Goal: Task Accomplishment & Management: Use online tool/utility

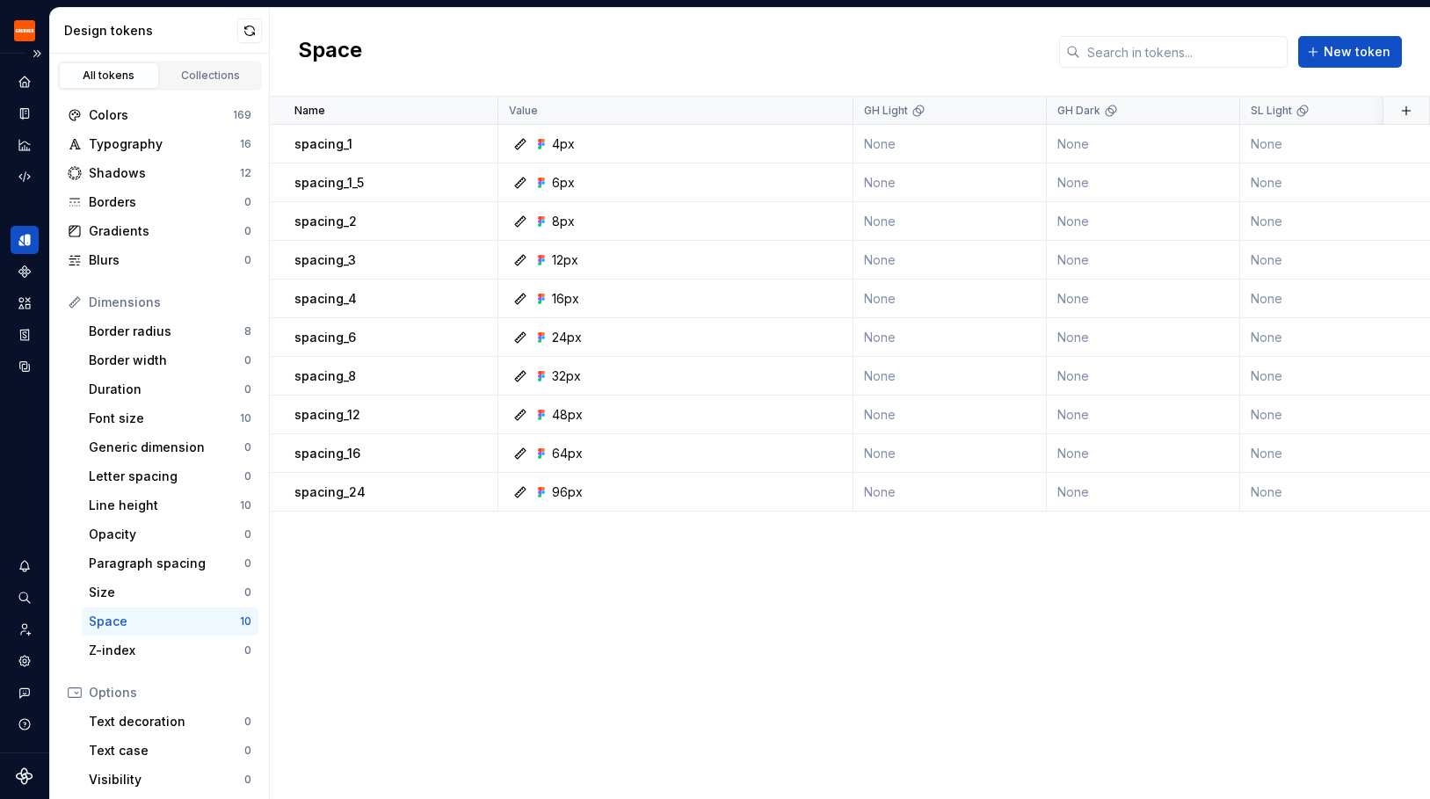
click at [29, 159] on div at bounding box center [25, 129] width 28 height 123
click at [24, 180] on icon "Code automation" at bounding box center [25, 177] width 16 height 16
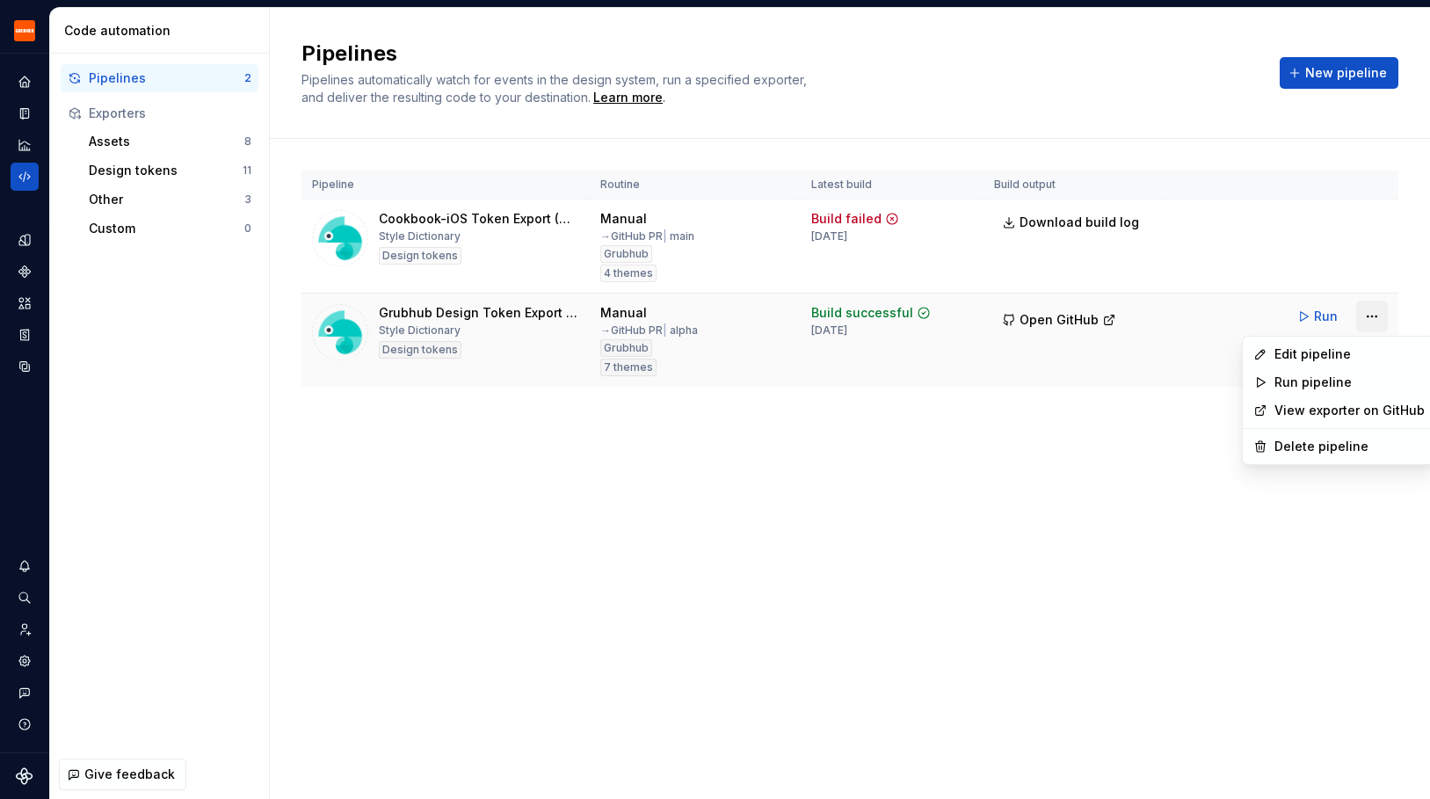
click at [1372, 315] on html "Grubhub Design System Y Dataset Grubhub Code automation Pipelines 2 Exporters A…" at bounding box center [715, 399] width 1430 height 799
click at [1323, 346] on div "Edit pipeline" at bounding box center [1349, 354] width 150 height 18
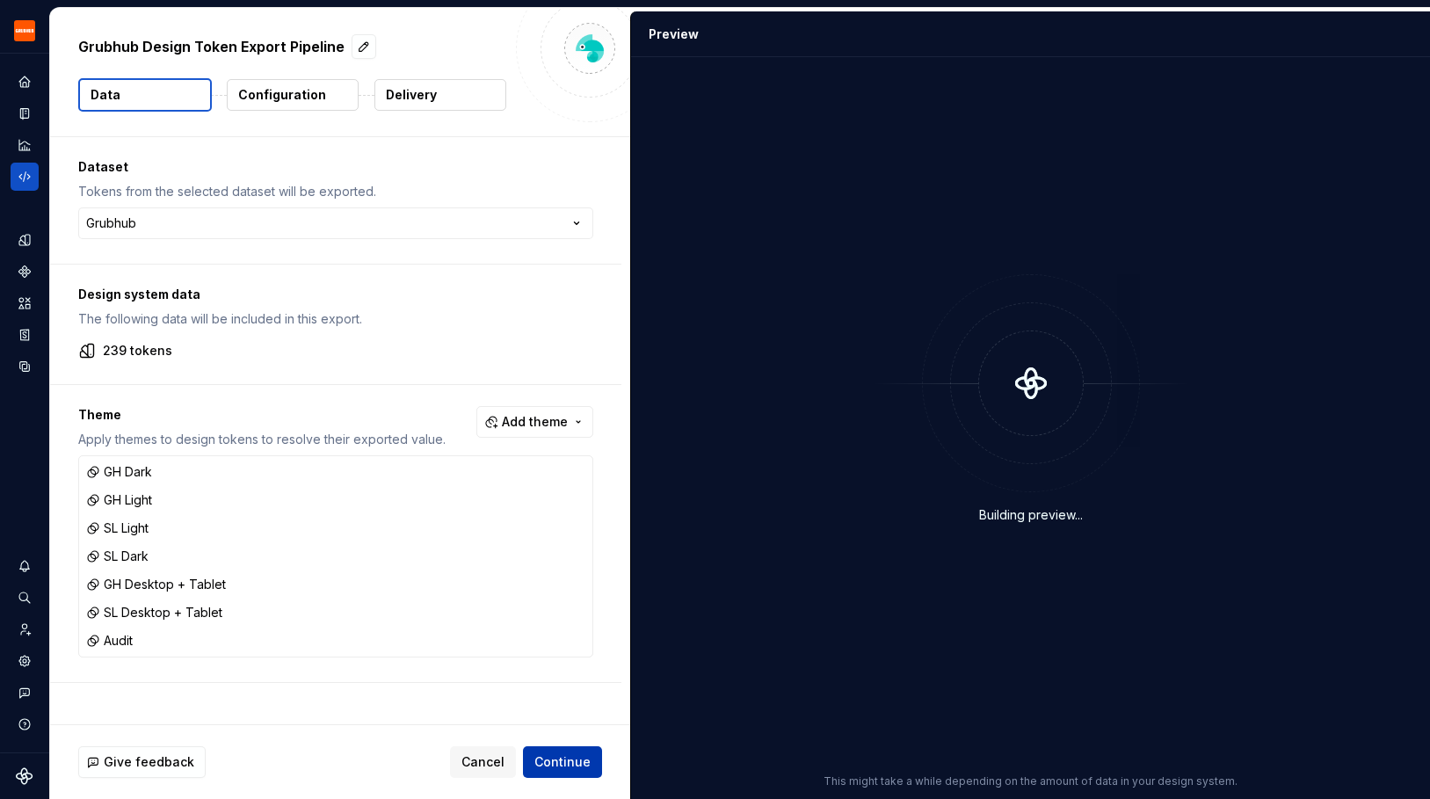
click at [555, 755] on span "Continue" at bounding box center [562, 762] width 56 height 18
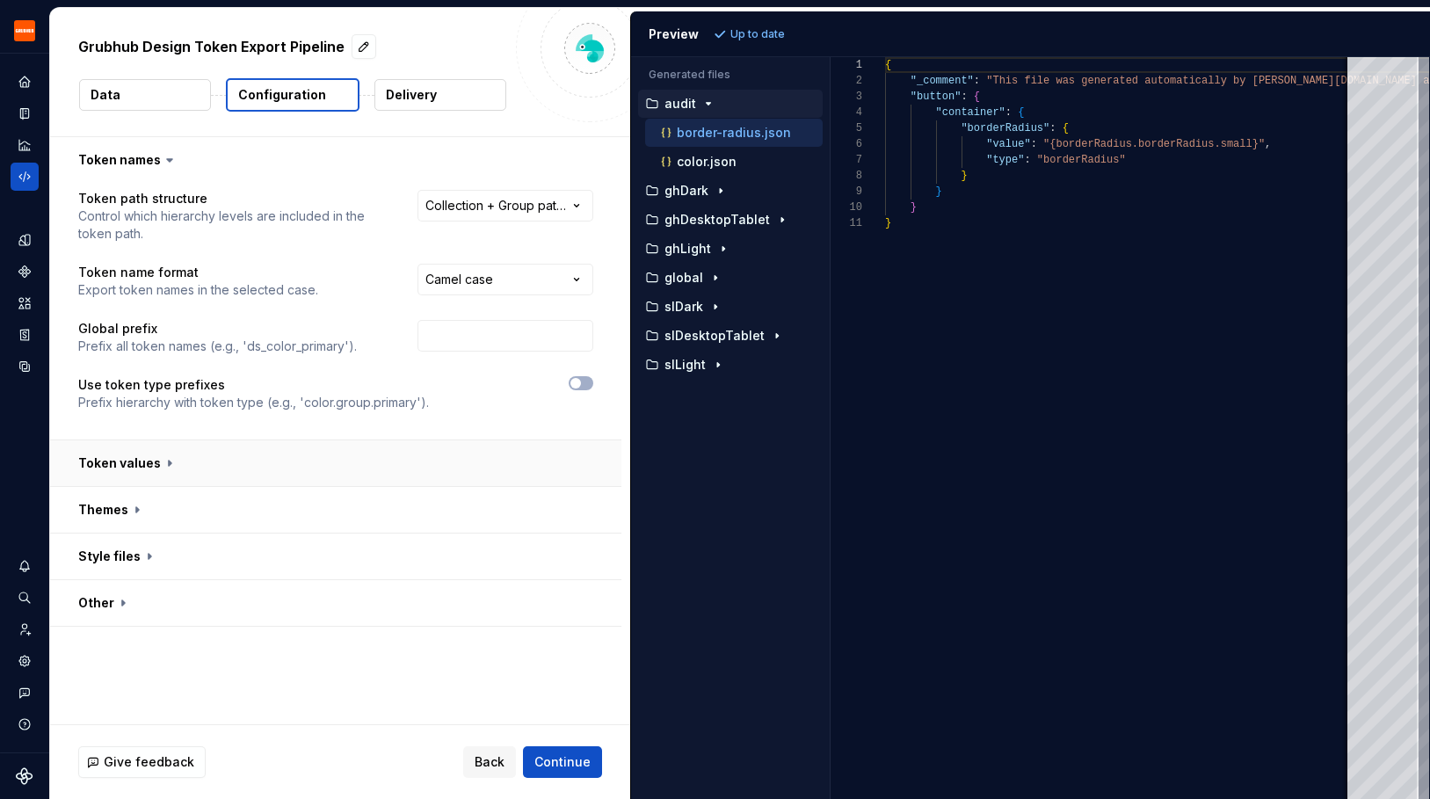
click at [151, 461] on button "button" at bounding box center [335, 463] width 571 height 46
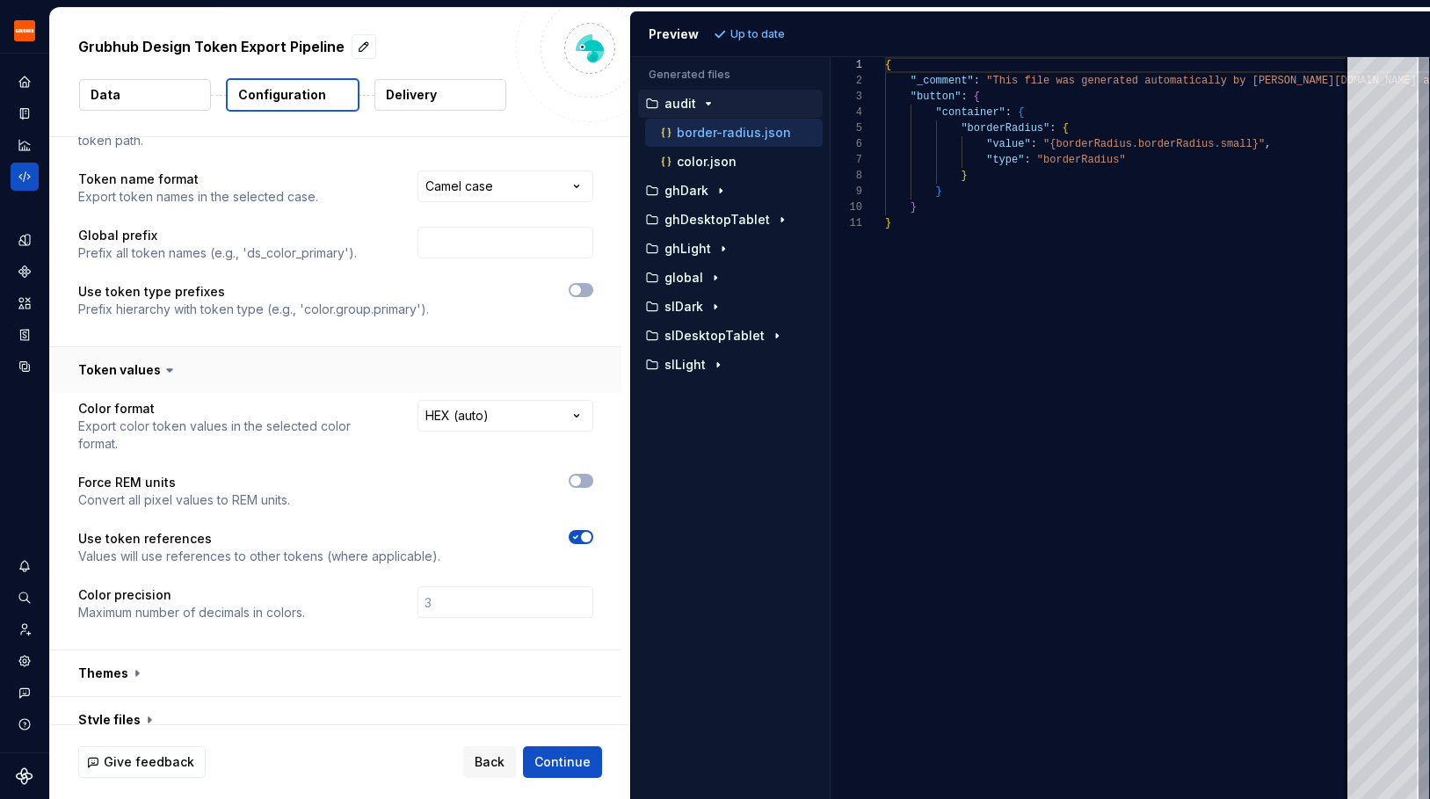
scroll to position [120, 0]
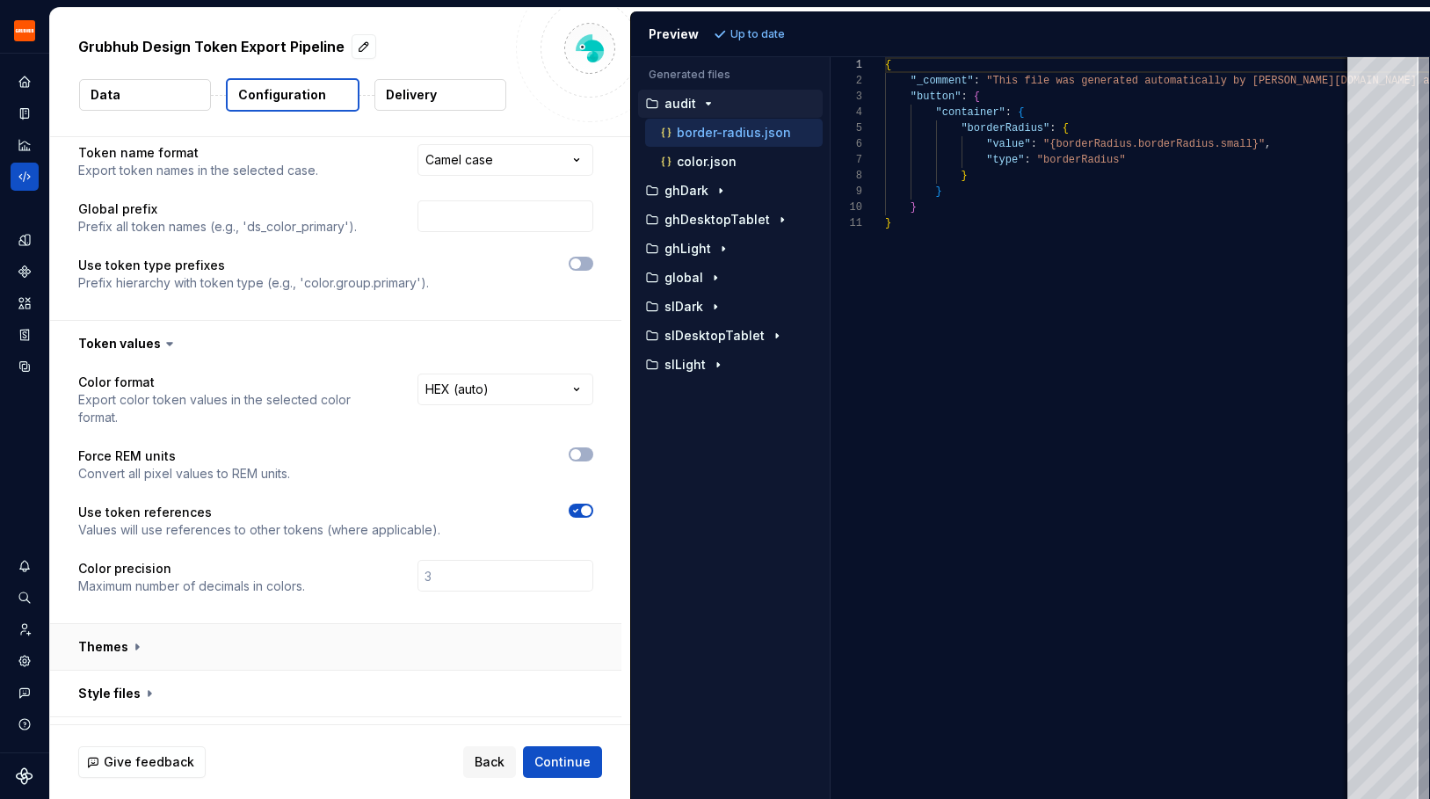
click at [147, 635] on button "button" at bounding box center [335, 647] width 571 height 46
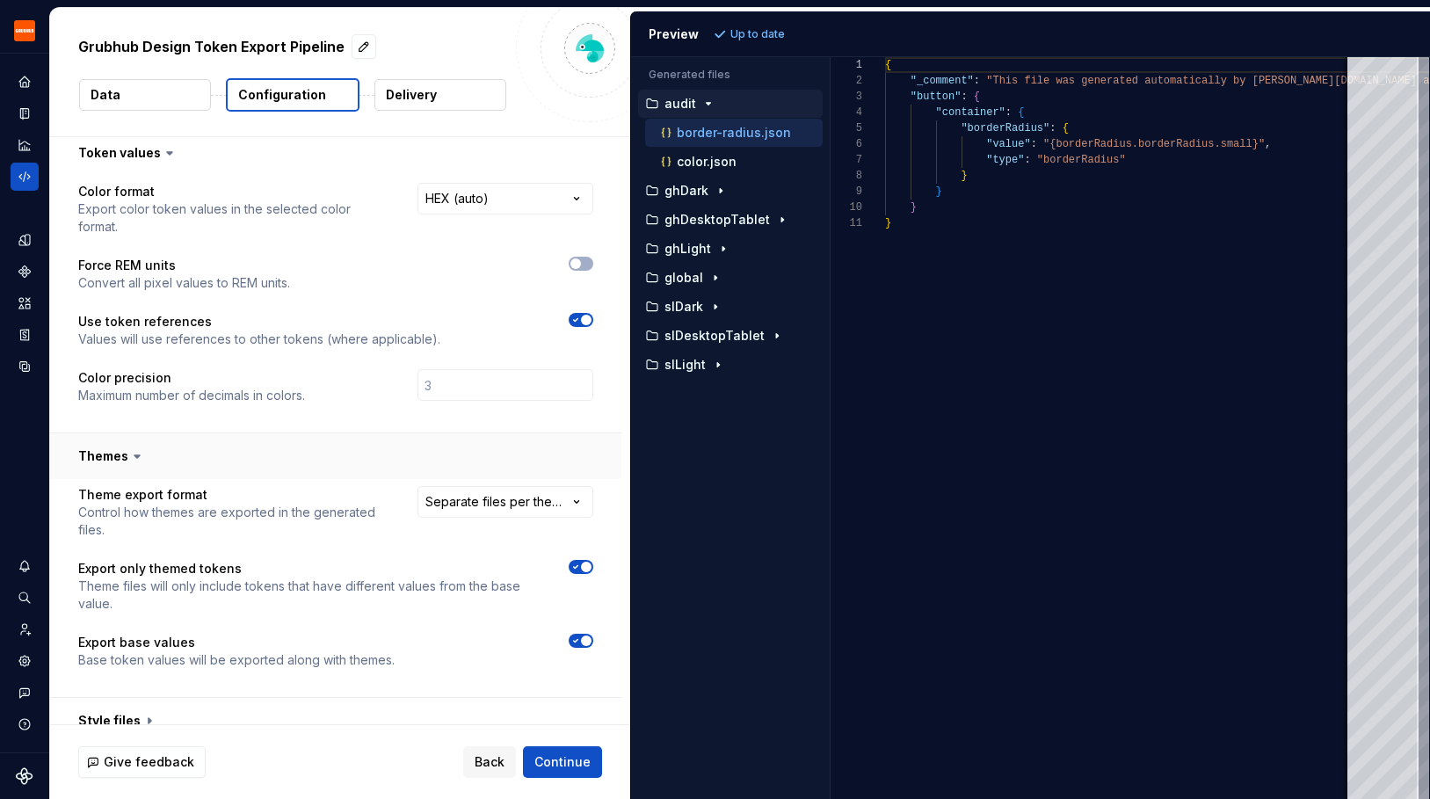
scroll to position [359, 0]
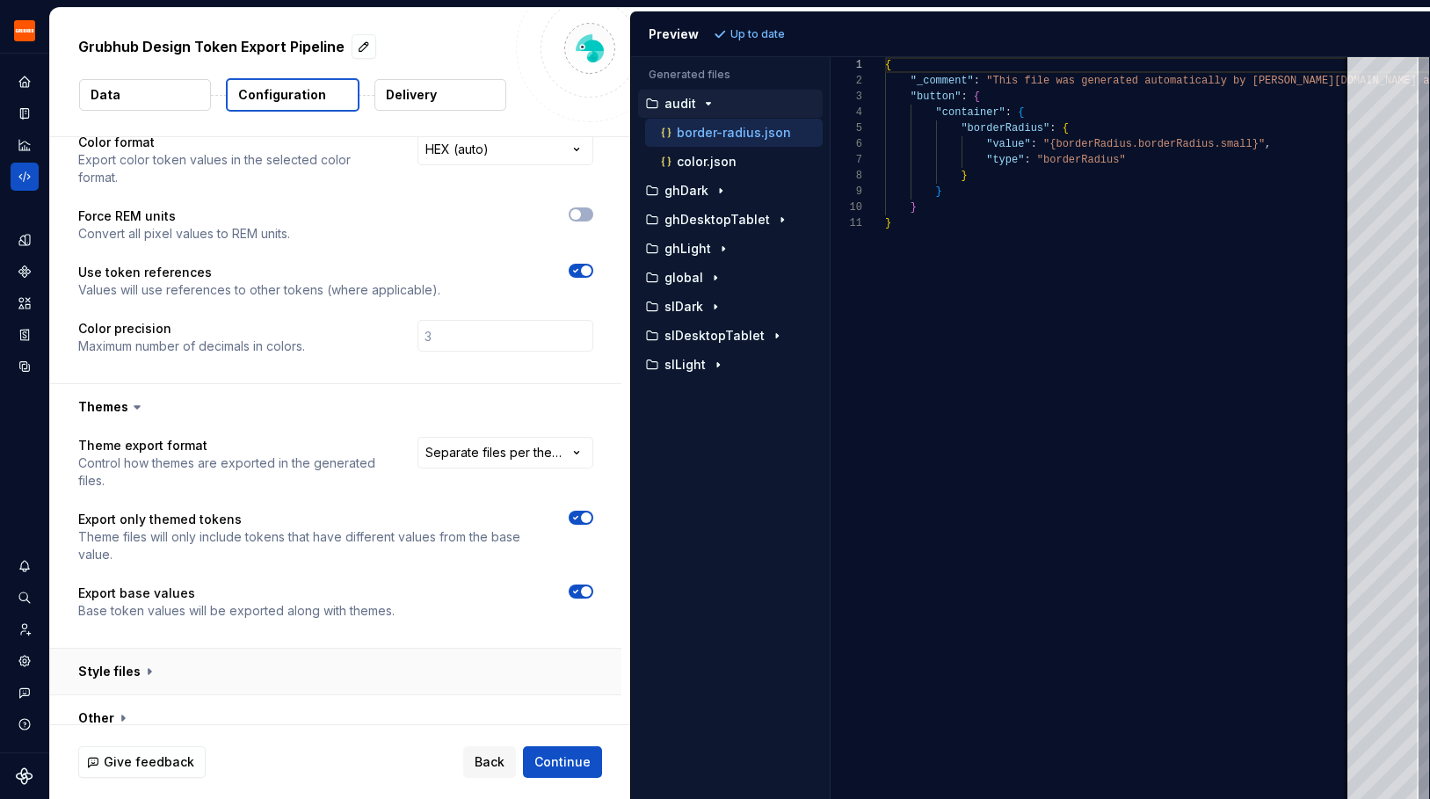
click at [146, 648] on button "button" at bounding box center [335, 671] width 571 height 46
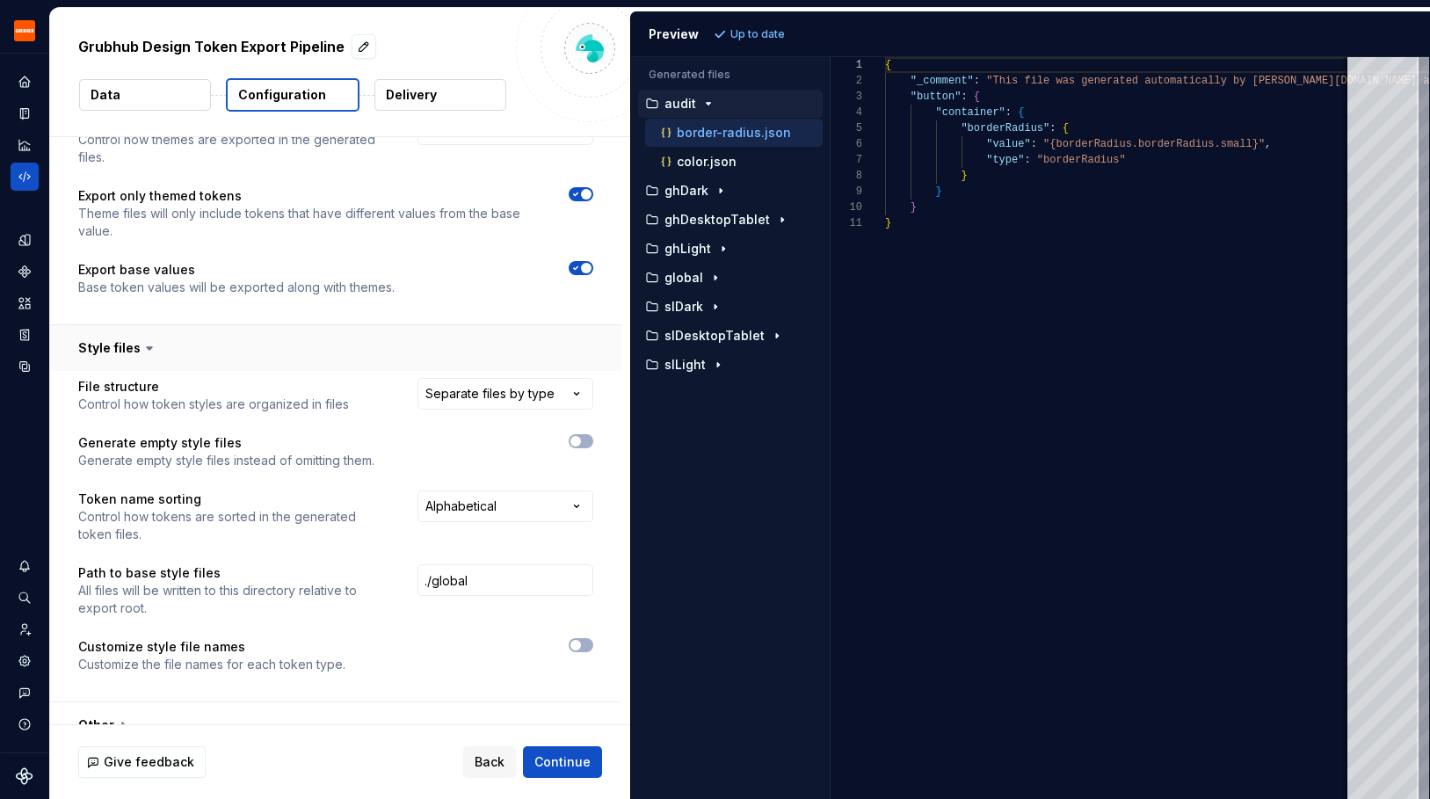
scroll to position [690, 0]
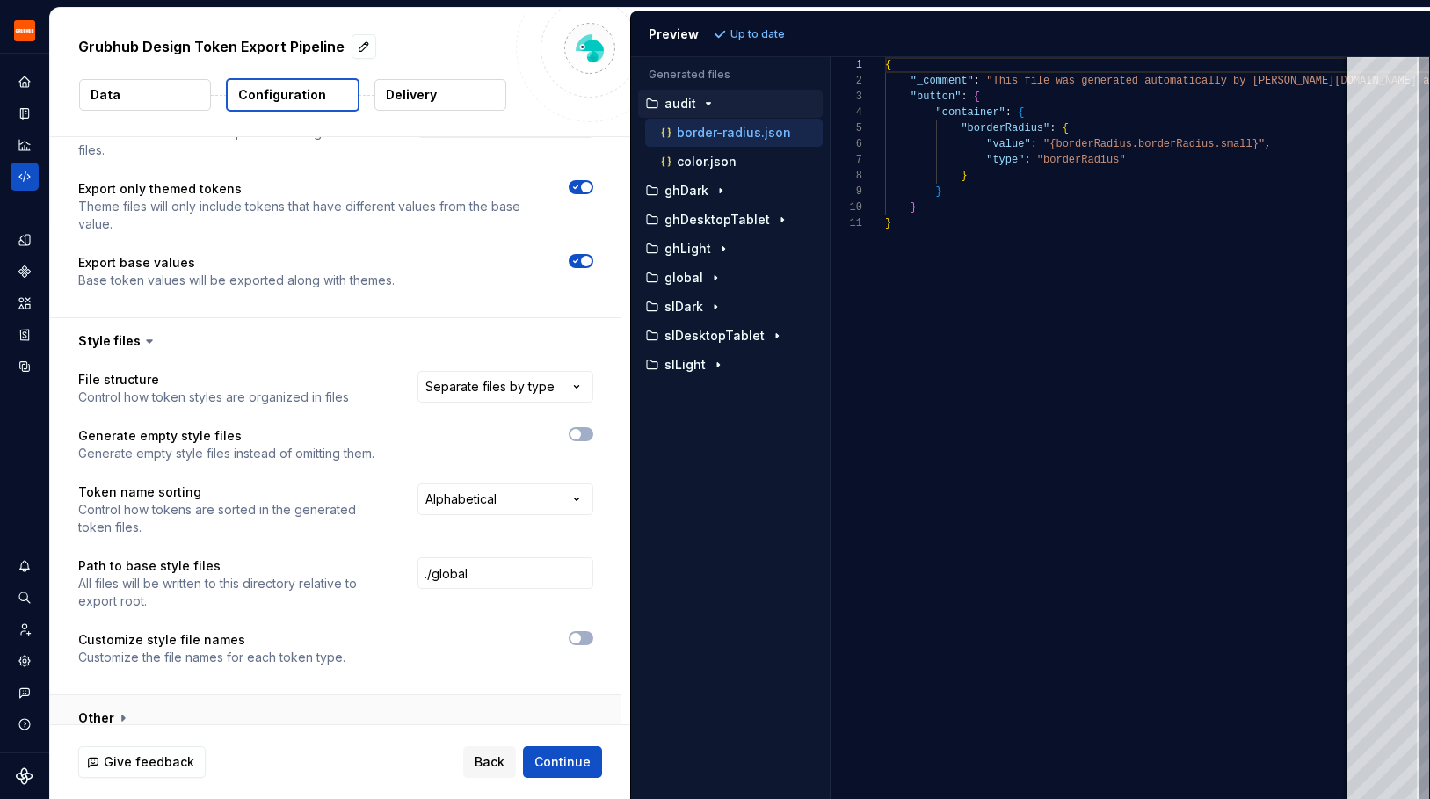
click at [138, 695] on button "button" at bounding box center [335, 718] width 571 height 46
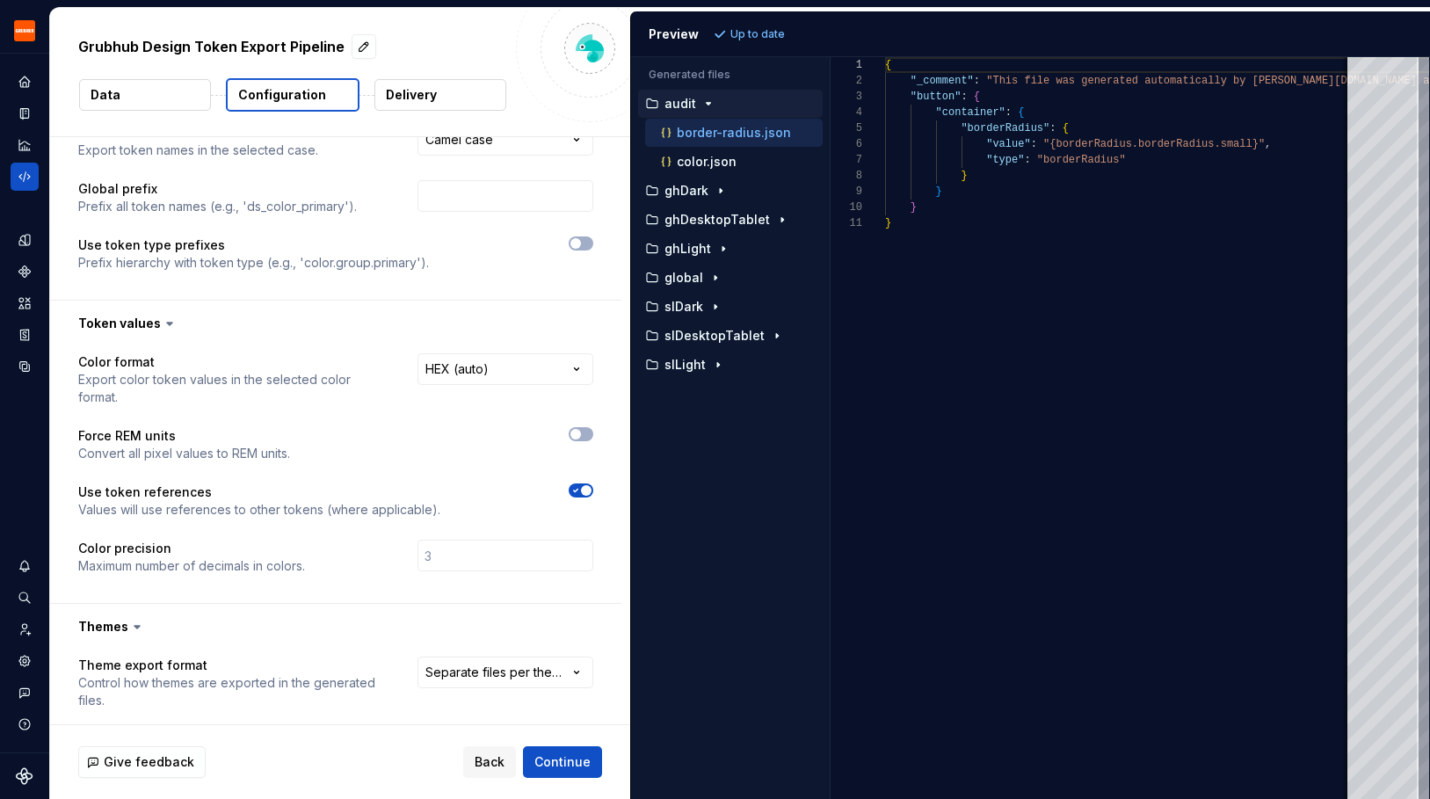
scroll to position [0, 0]
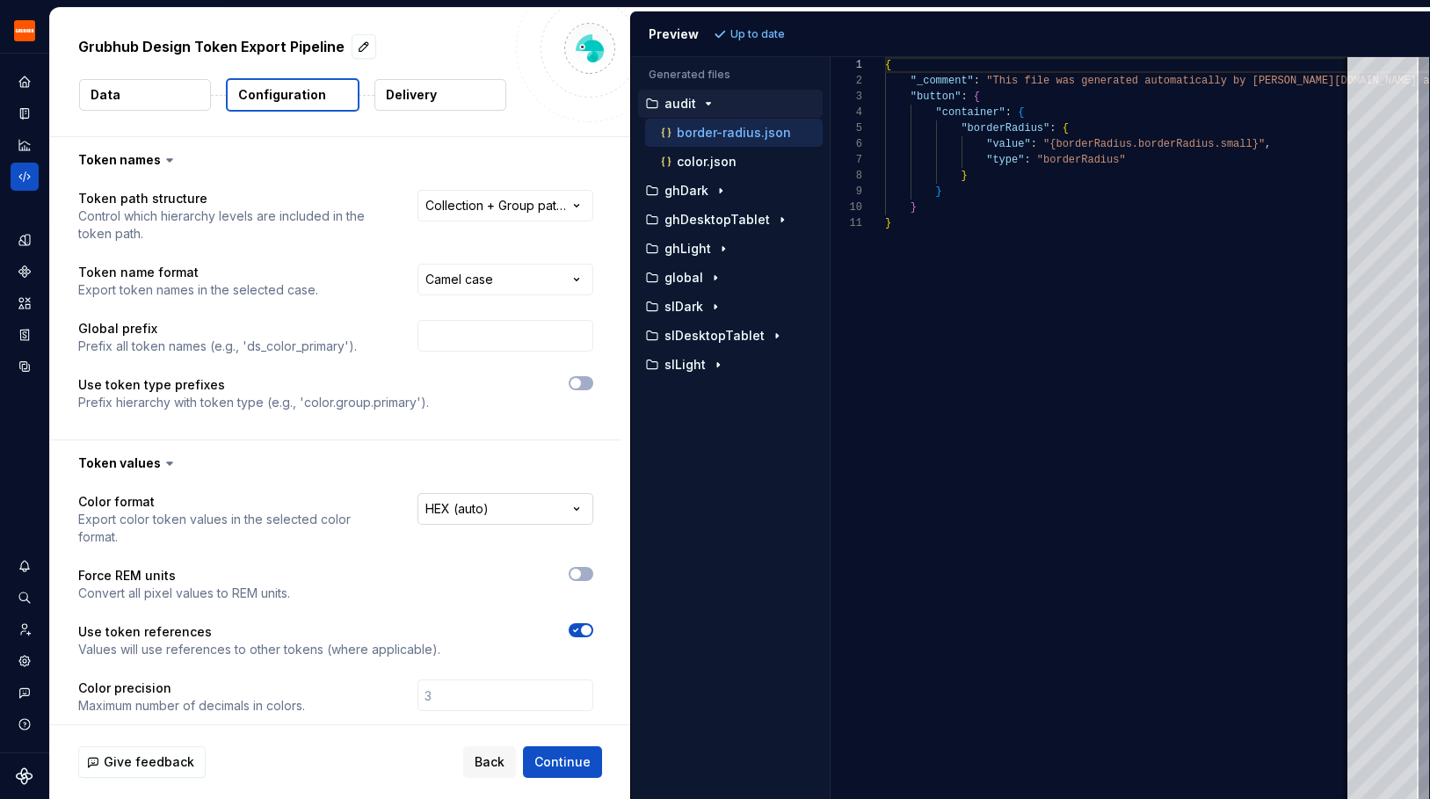
click at [481, 514] on html "**********" at bounding box center [715, 399] width 1430 height 799
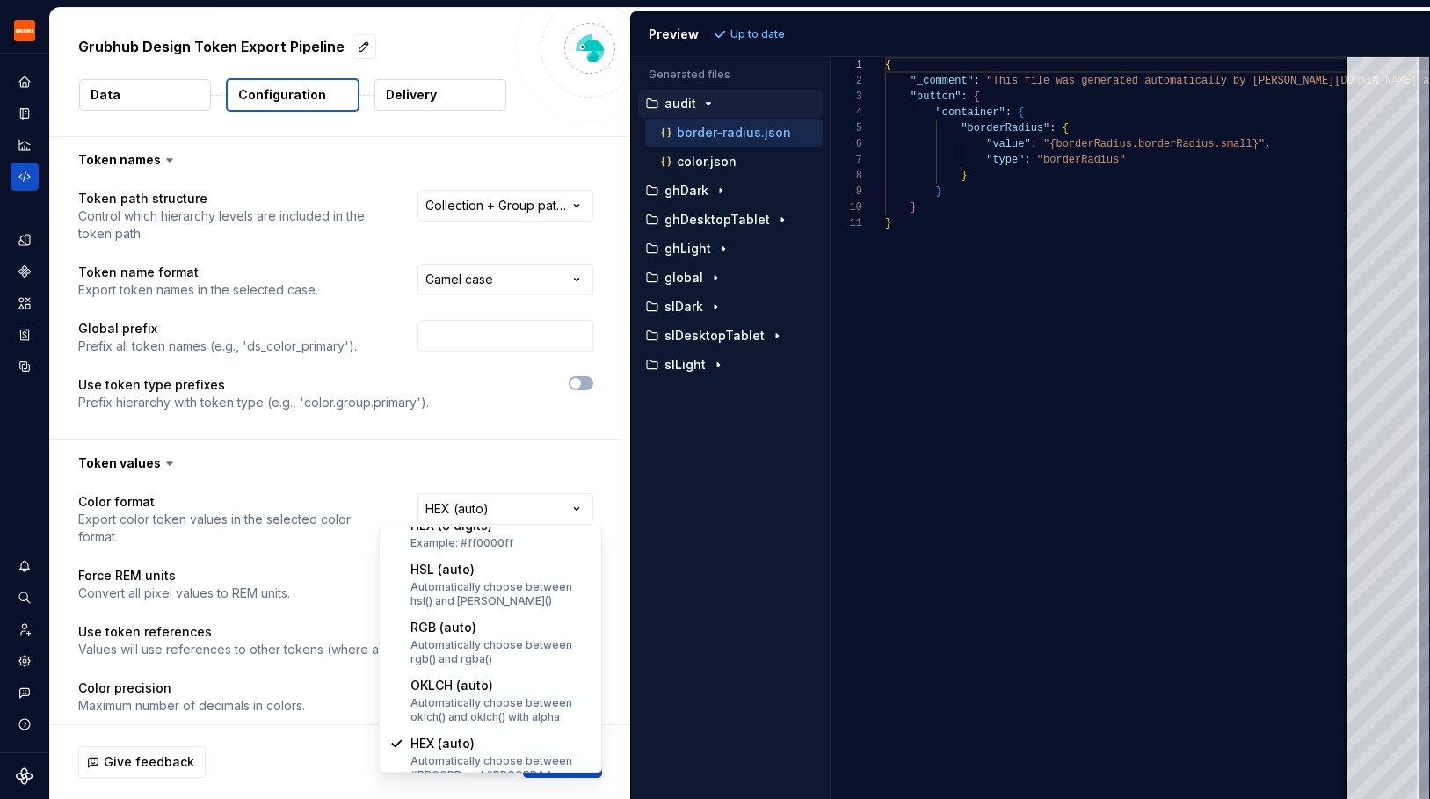
scroll to position [344, 0]
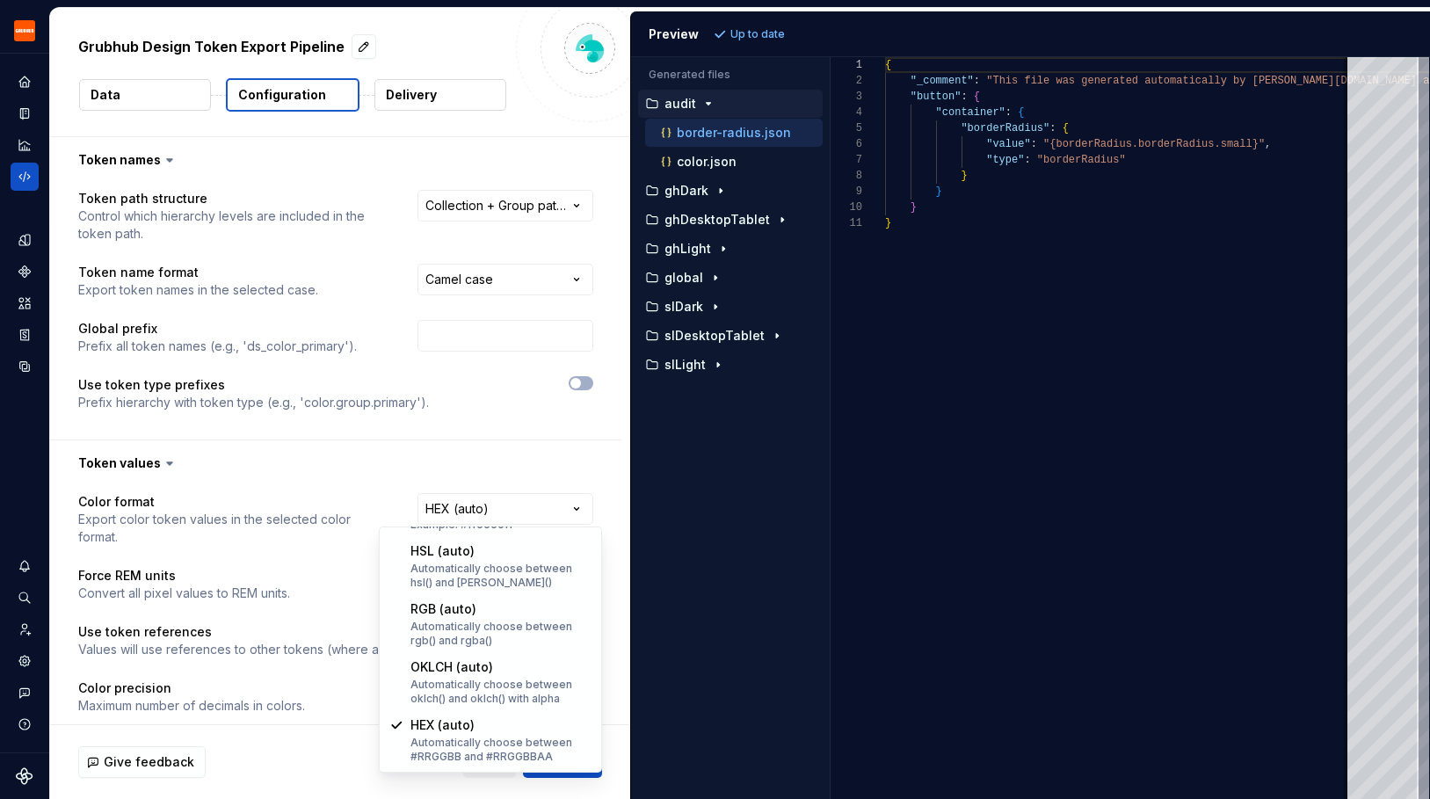
click at [277, 463] on html "**********" at bounding box center [715, 399] width 1430 height 799
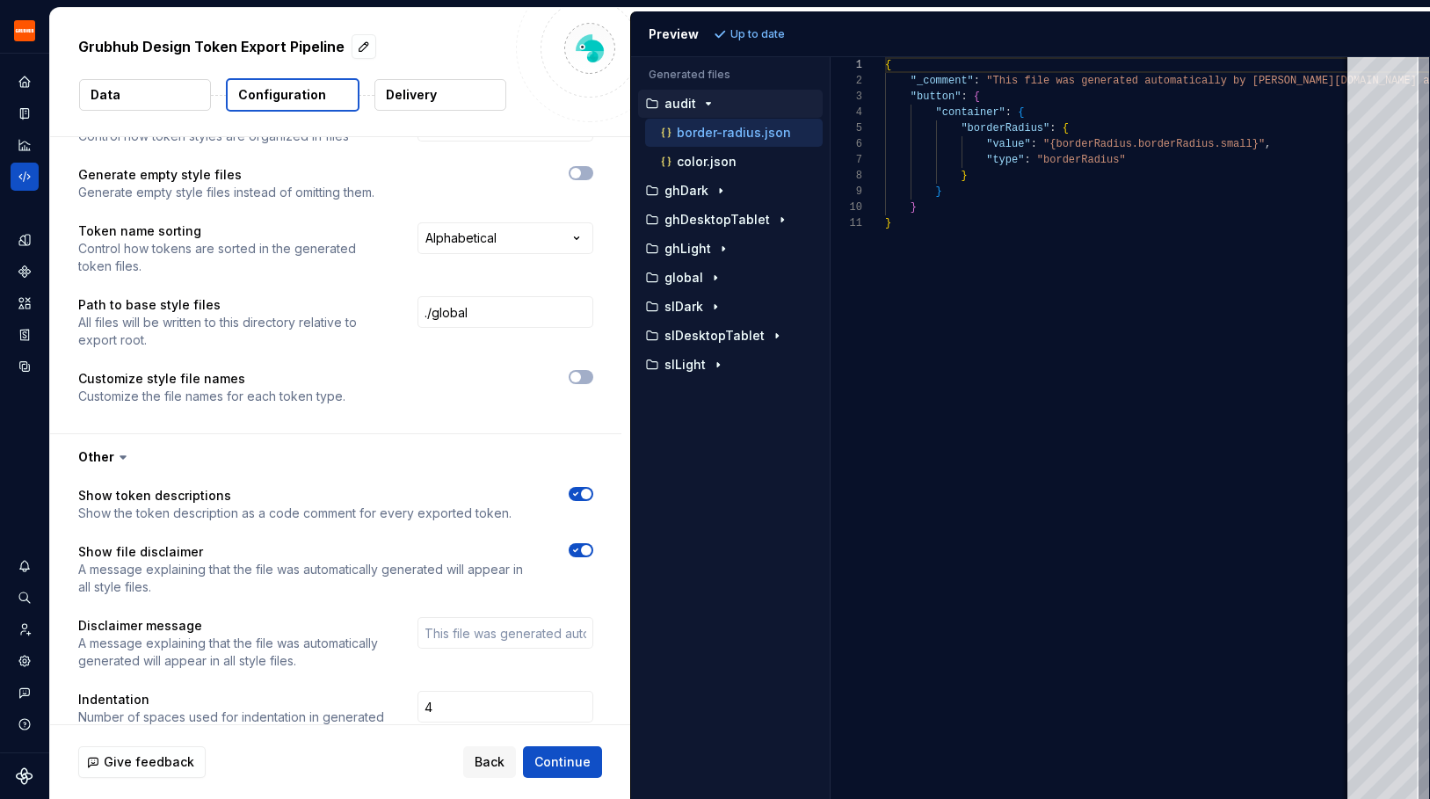
scroll to position [982, 0]
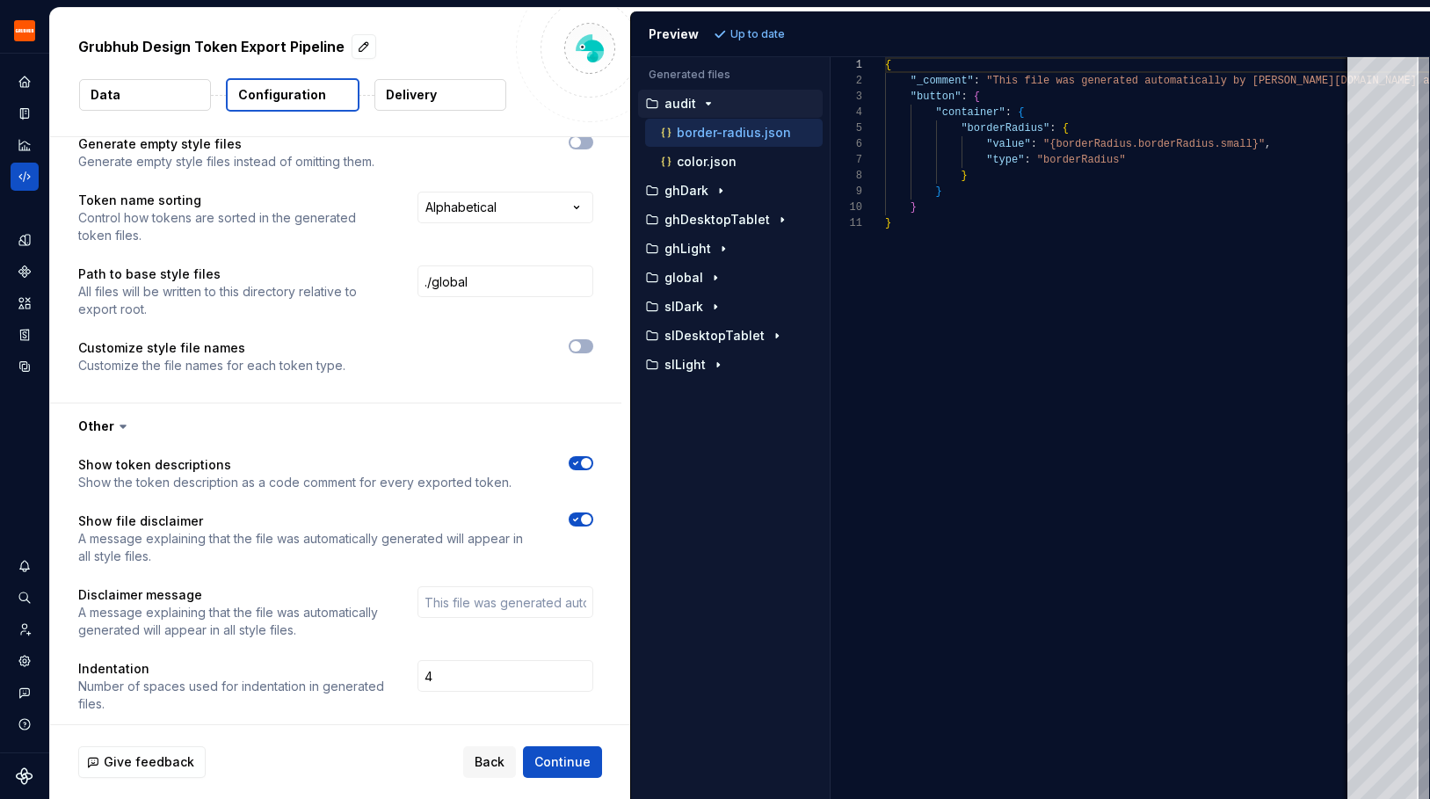
click at [415, 98] on p "Delivery" at bounding box center [411, 95] width 51 height 18
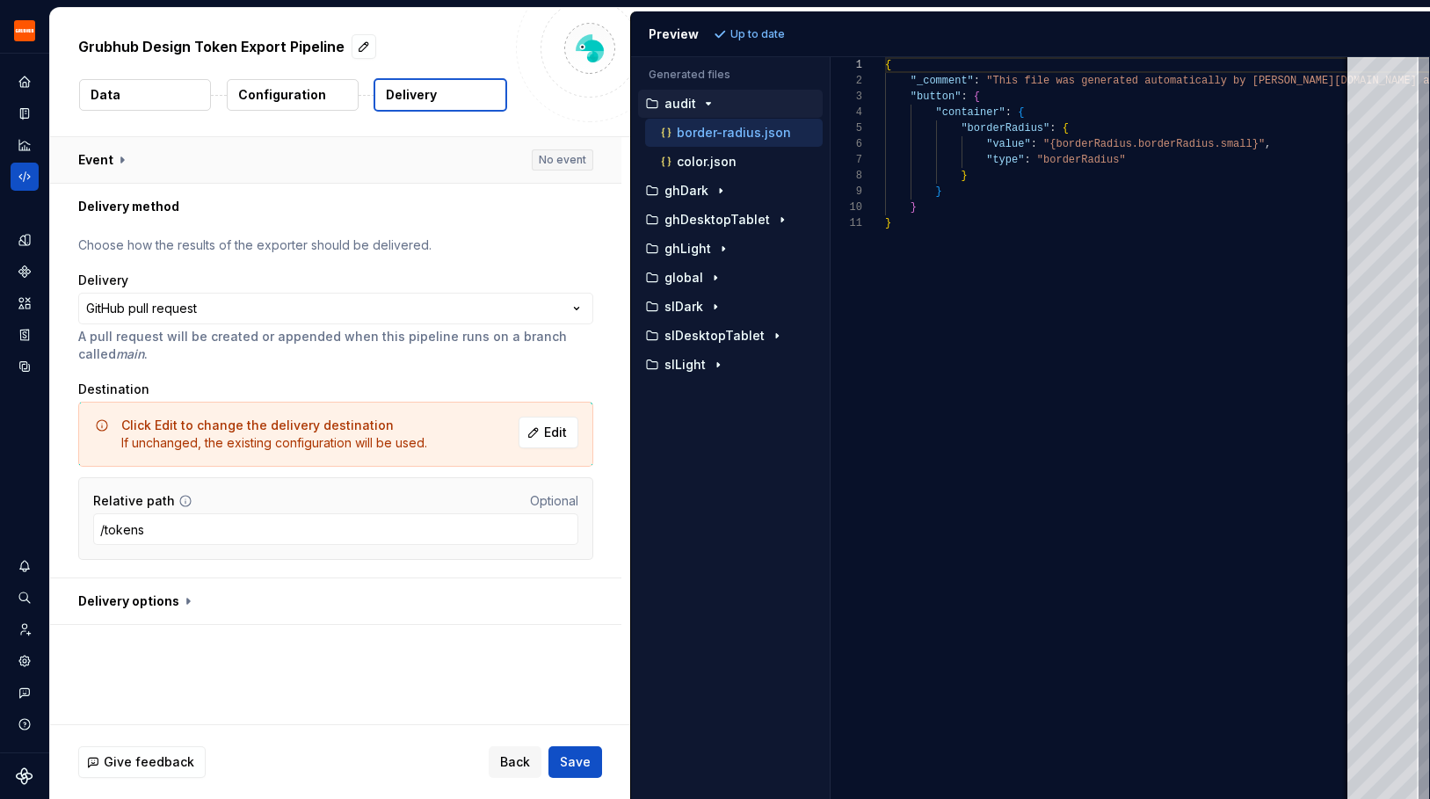
click at [278, 170] on button "button" at bounding box center [335, 160] width 571 height 46
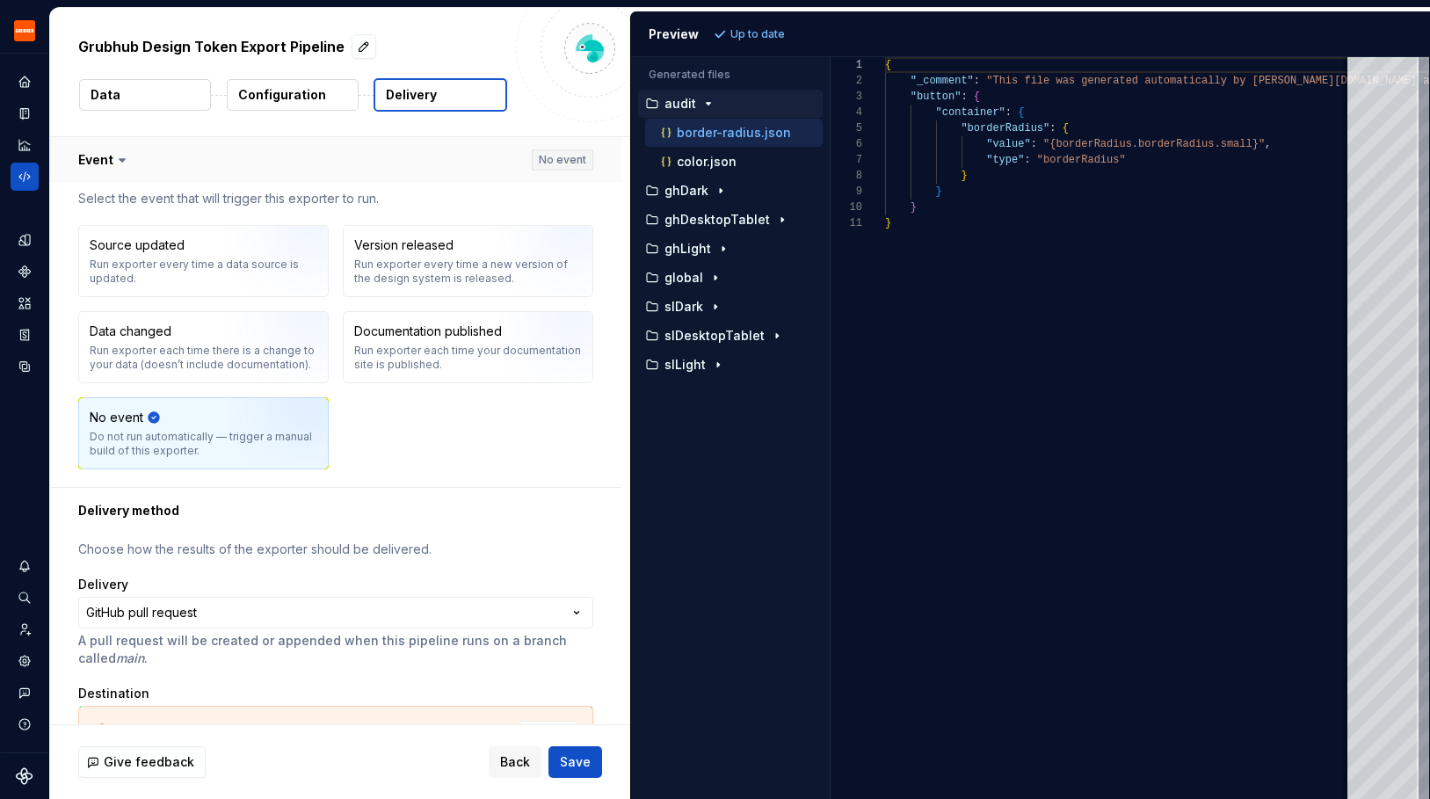
click at [274, 166] on button "button" at bounding box center [335, 160] width 571 height 46
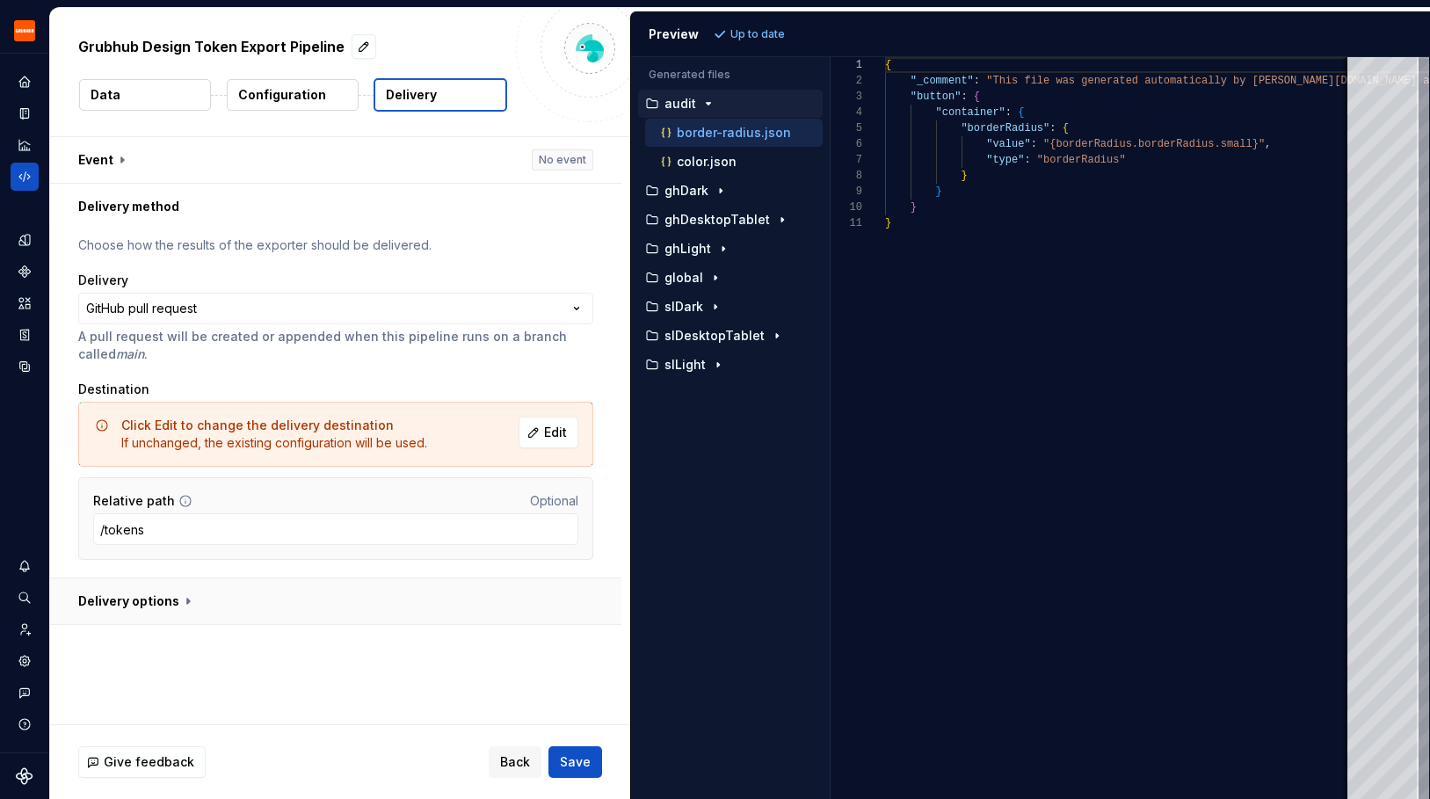
click at [141, 597] on button "button" at bounding box center [335, 601] width 571 height 46
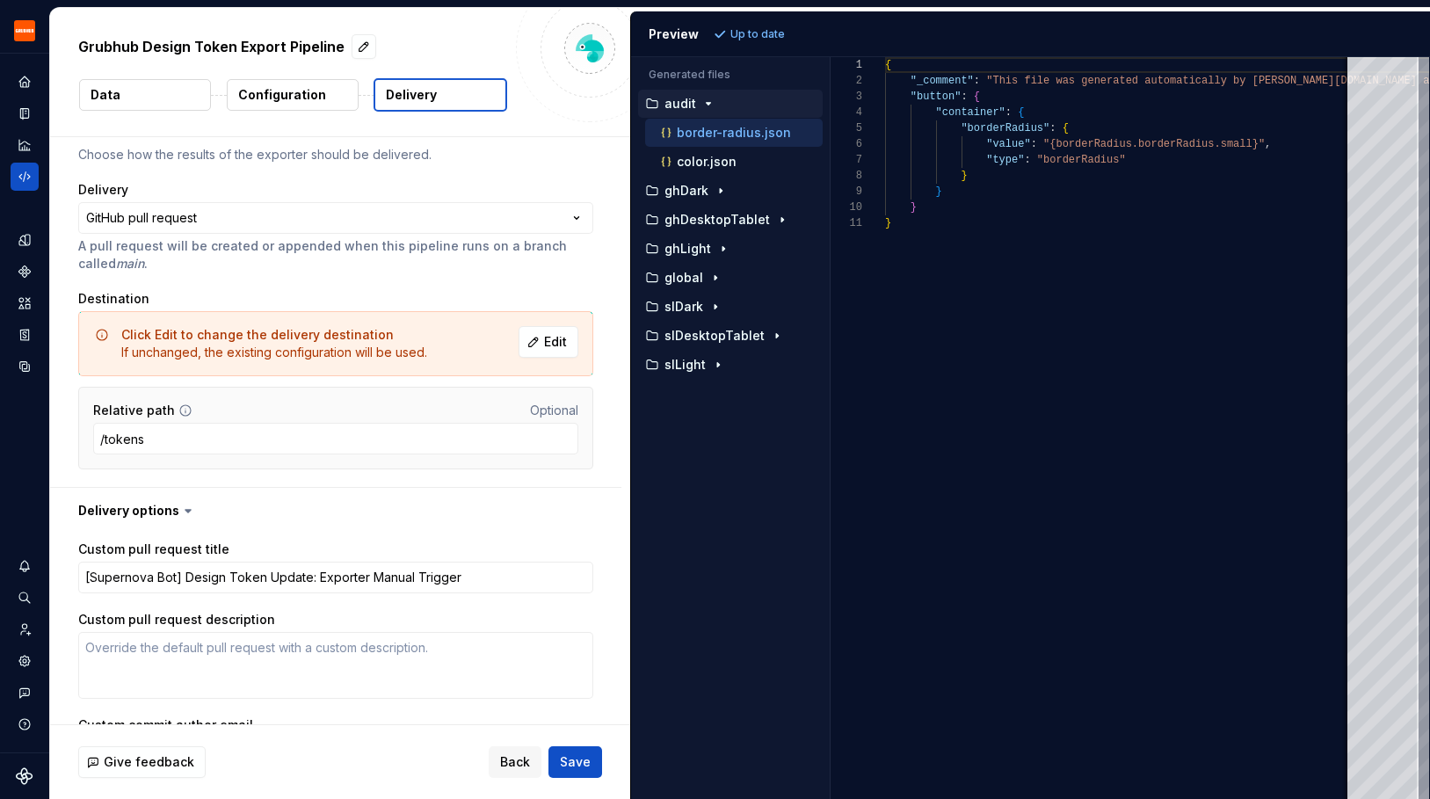
scroll to position [64, 0]
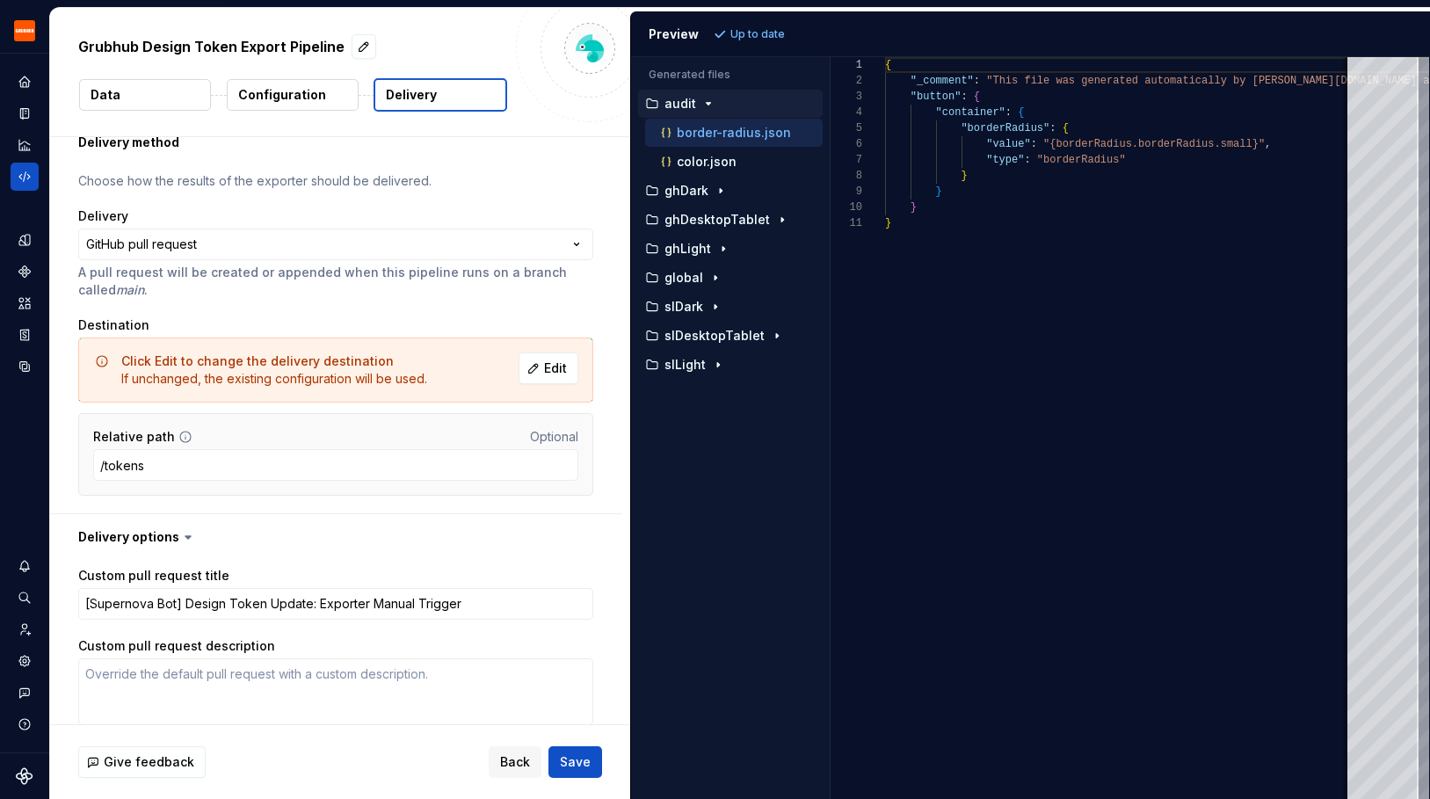
click at [271, 86] on p "Configuration" at bounding box center [282, 95] width 88 height 18
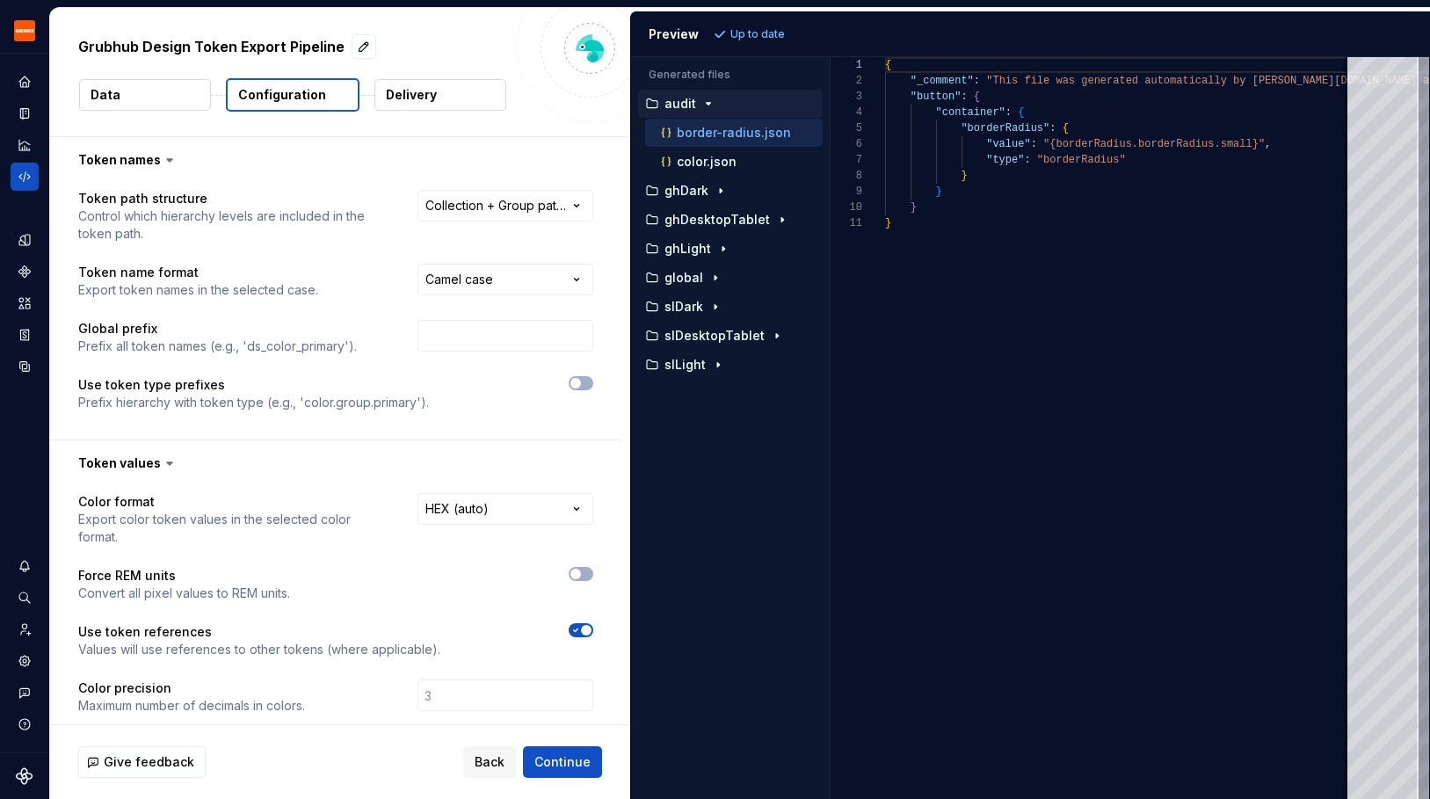
click at [183, 98] on button "Data" at bounding box center [145, 95] width 132 height 32
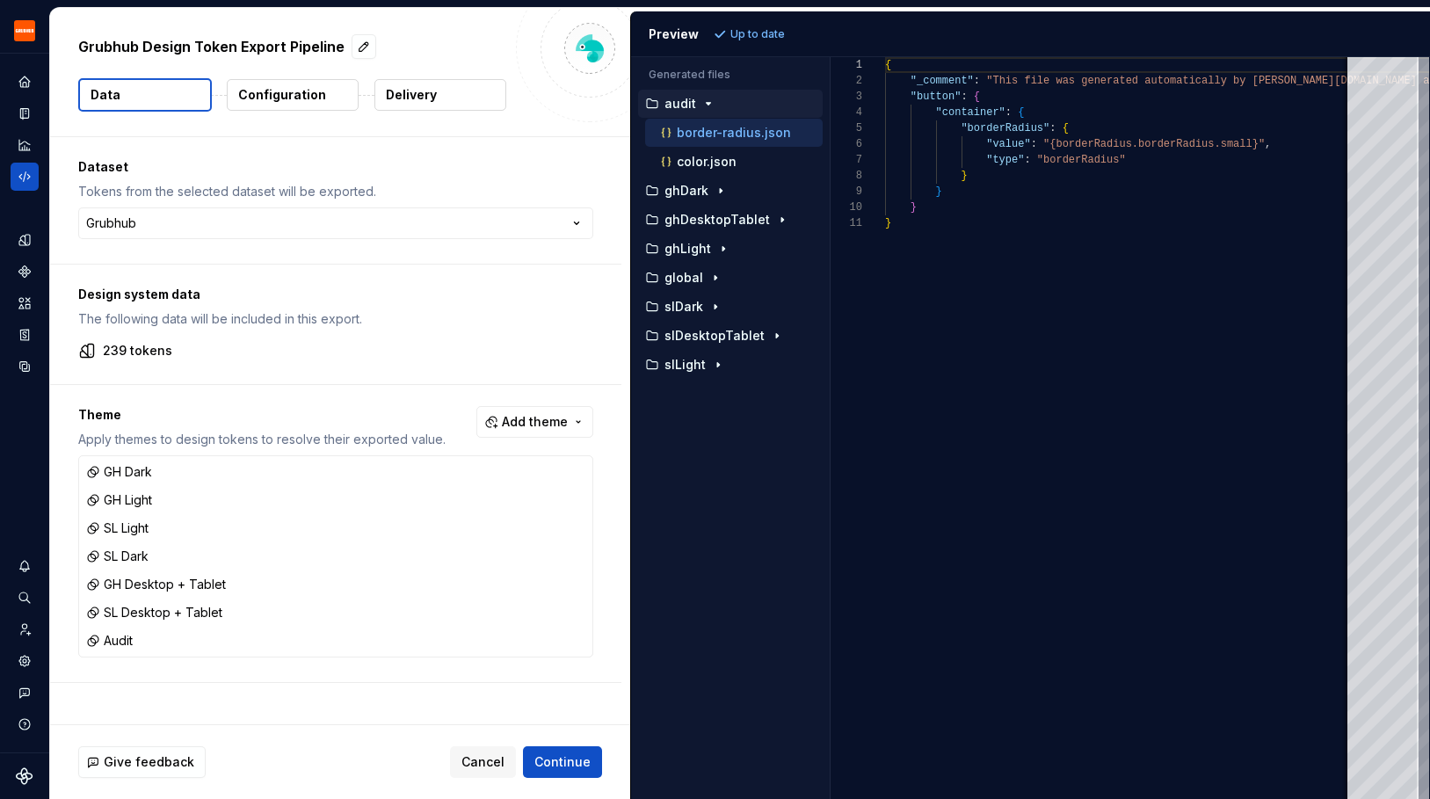
click at [296, 93] on p "Configuration" at bounding box center [282, 95] width 88 height 18
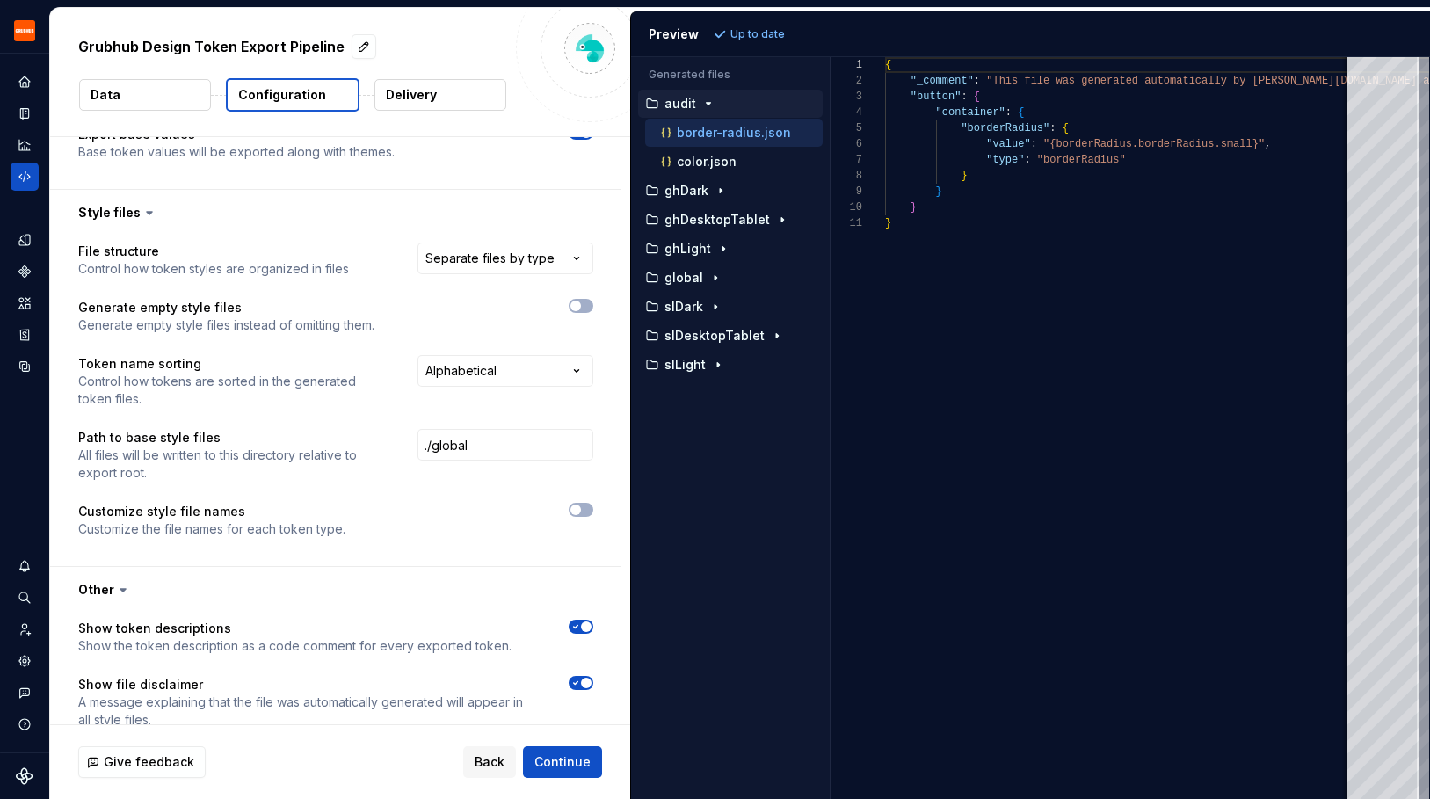
scroll to position [819, 0]
click at [564, 349] on html "**********" at bounding box center [715, 399] width 1430 height 799
click at [323, 330] on html "**********" at bounding box center [715, 399] width 1430 height 799
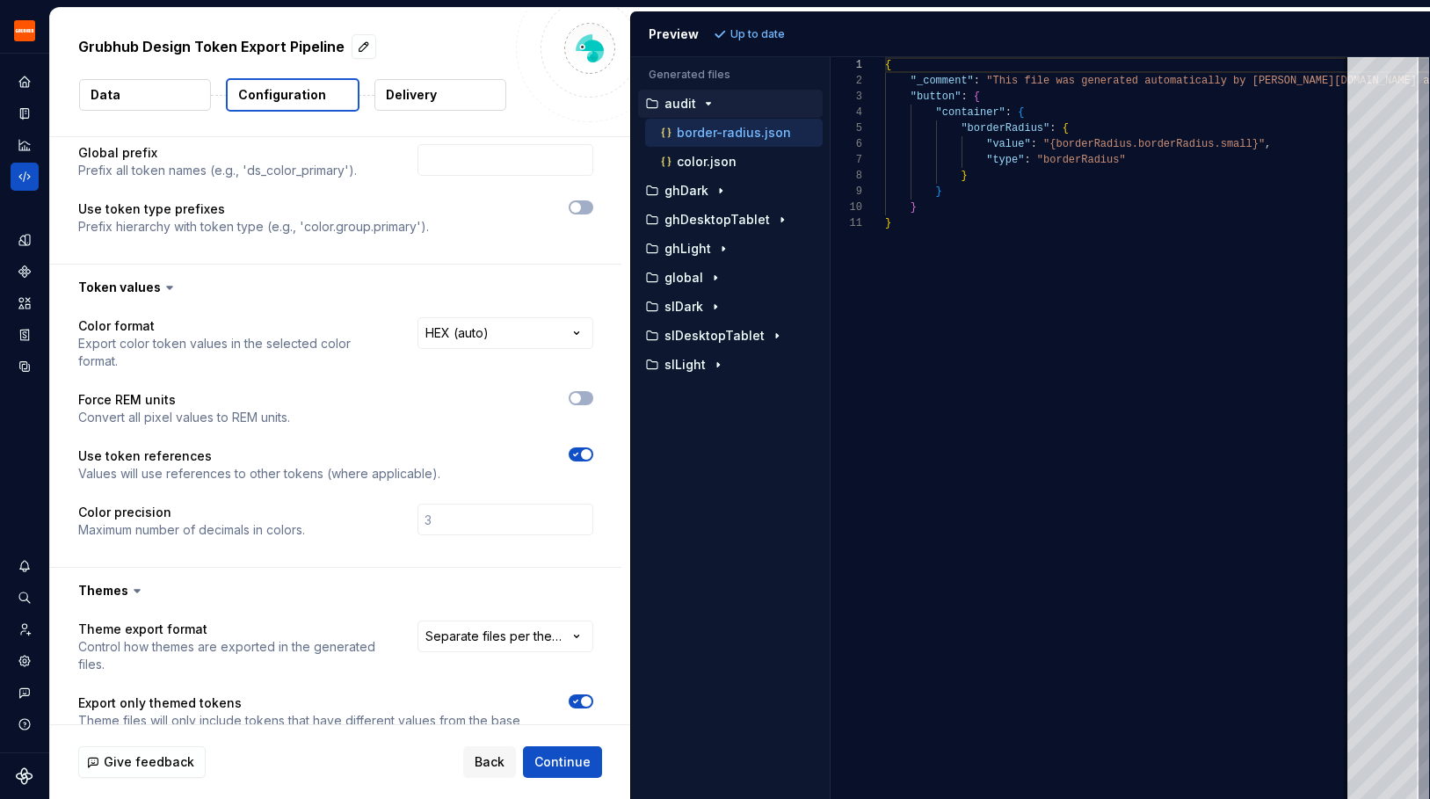
scroll to position [0, 0]
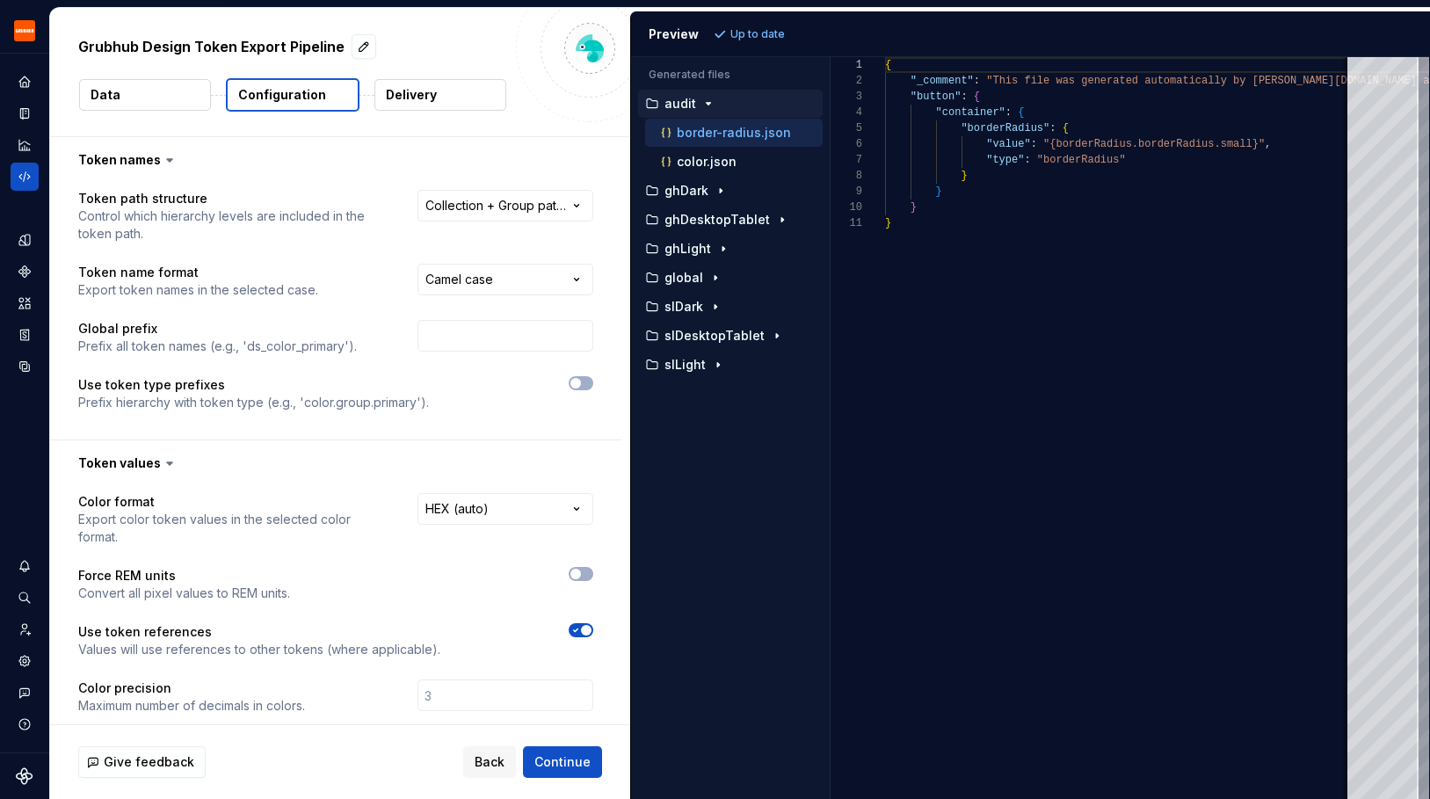
click at [405, 96] on p "Delivery" at bounding box center [411, 95] width 51 height 18
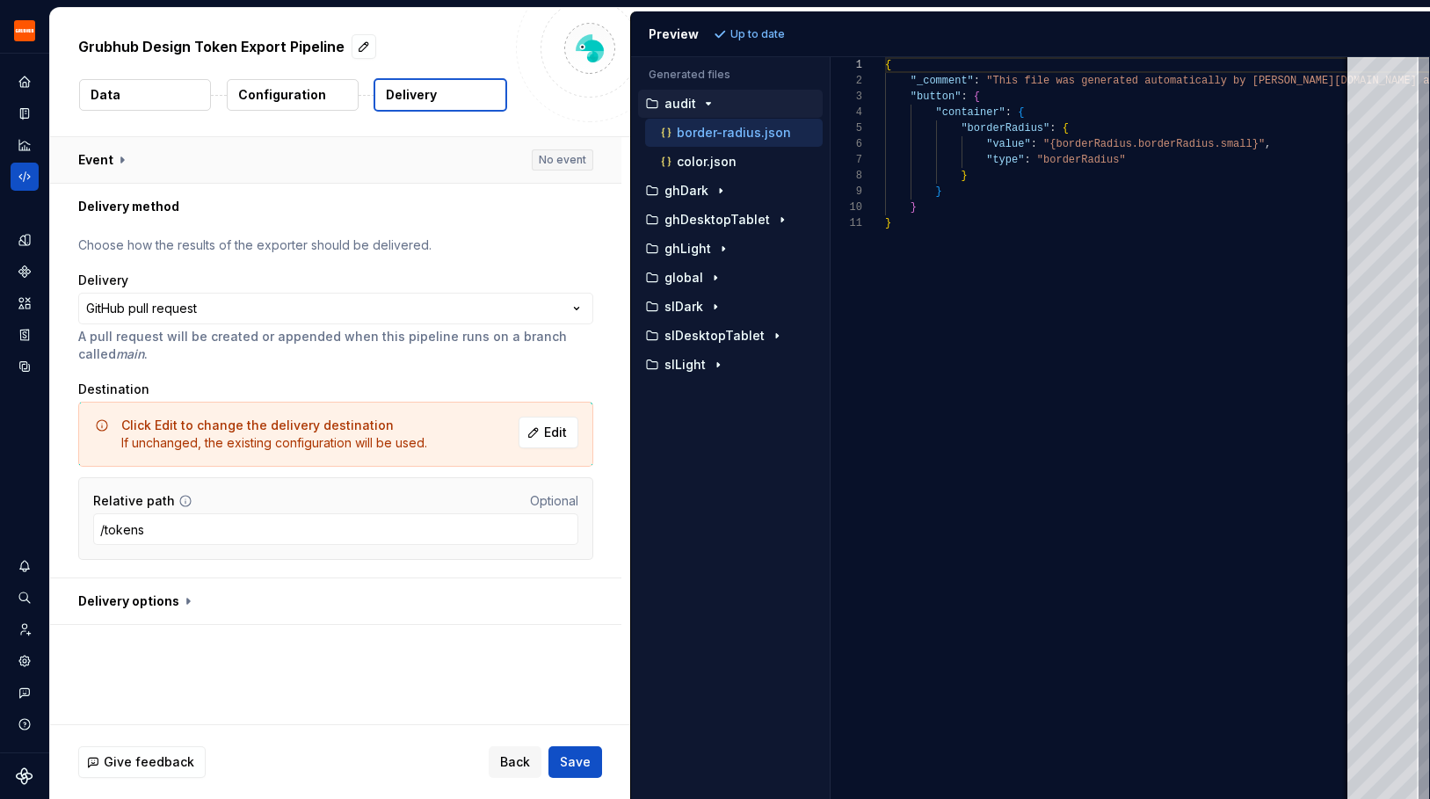
click at [330, 180] on button "button" at bounding box center [335, 160] width 571 height 46
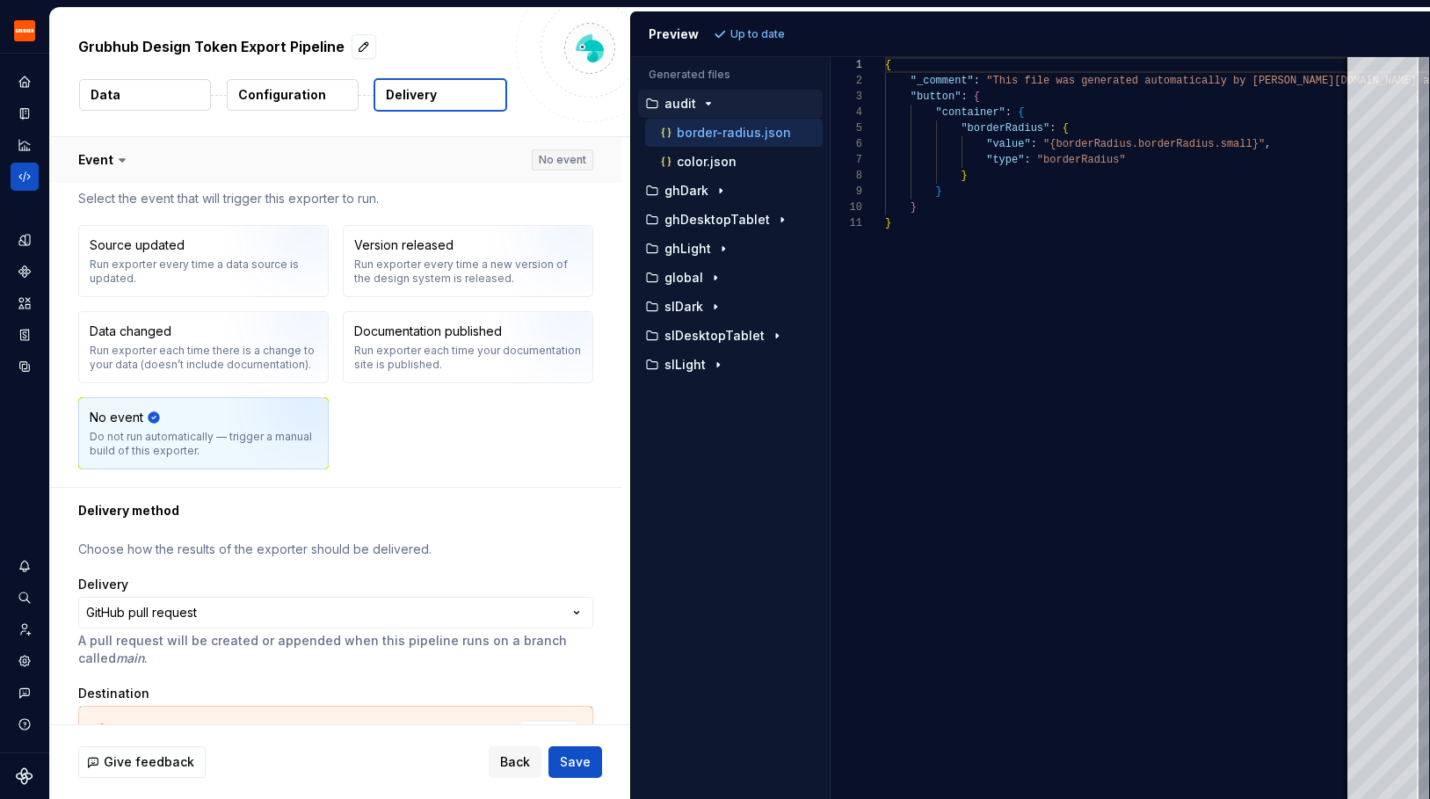
click at [337, 167] on button "button" at bounding box center [335, 160] width 571 height 46
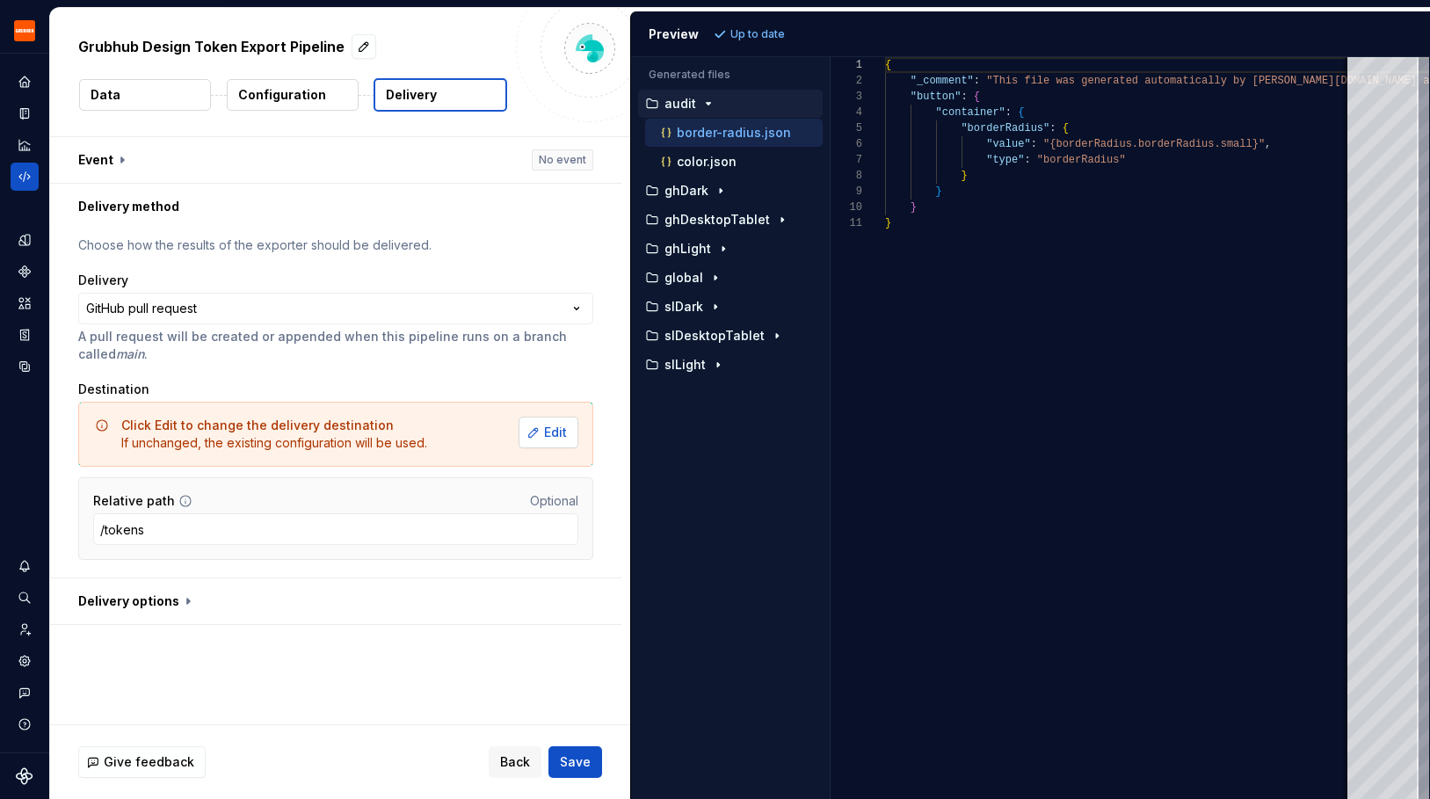
click at [558, 427] on span "Edit" at bounding box center [555, 433] width 23 height 18
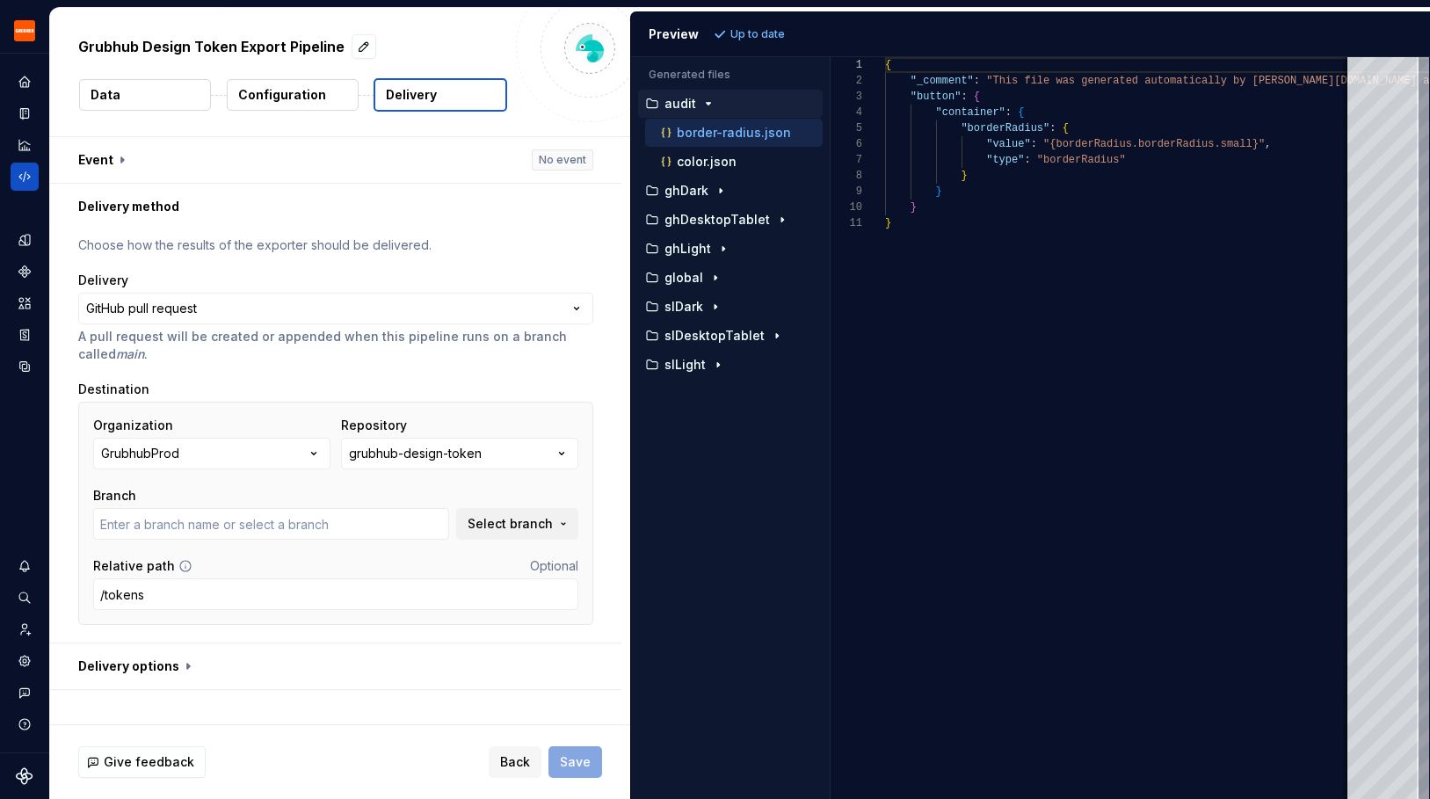
type input "al/FEPL-3814"
click at [174, 665] on button "button" at bounding box center [335, 666] width 571 height 46
type textarea "*"
click at [710, 203] on div "ghDark" at bounding box center [730, 191] width 185 height 28
click at [706, 196] on p "ghDark" at bounding box center [686, 191] width 44 height 14
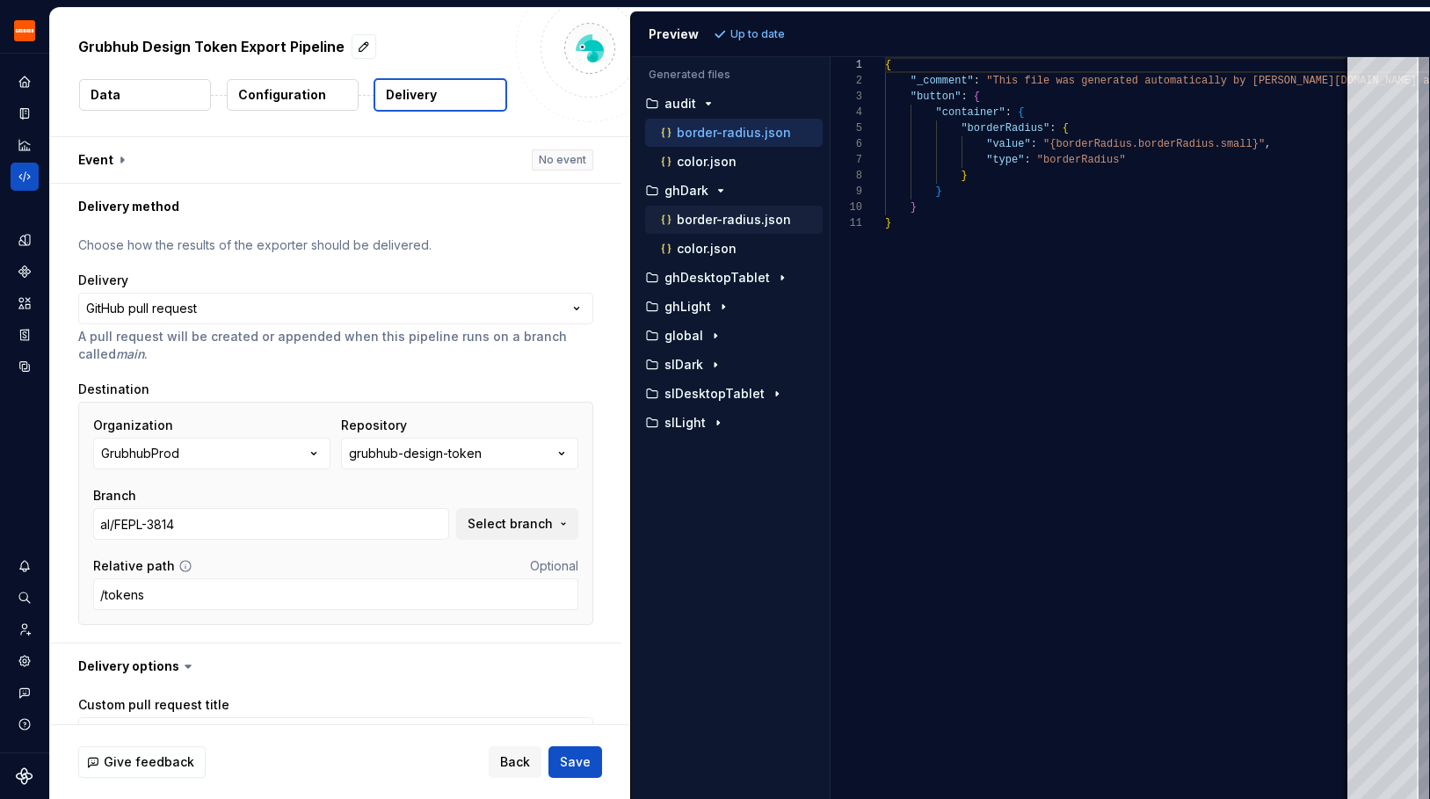
click at [706, 228] on button "border-radius.json" at bounding box center [733, 219] width 177 height 19
click at [692, 244] on p "color.json" at bounding box center [707, 249] width 60 height 14
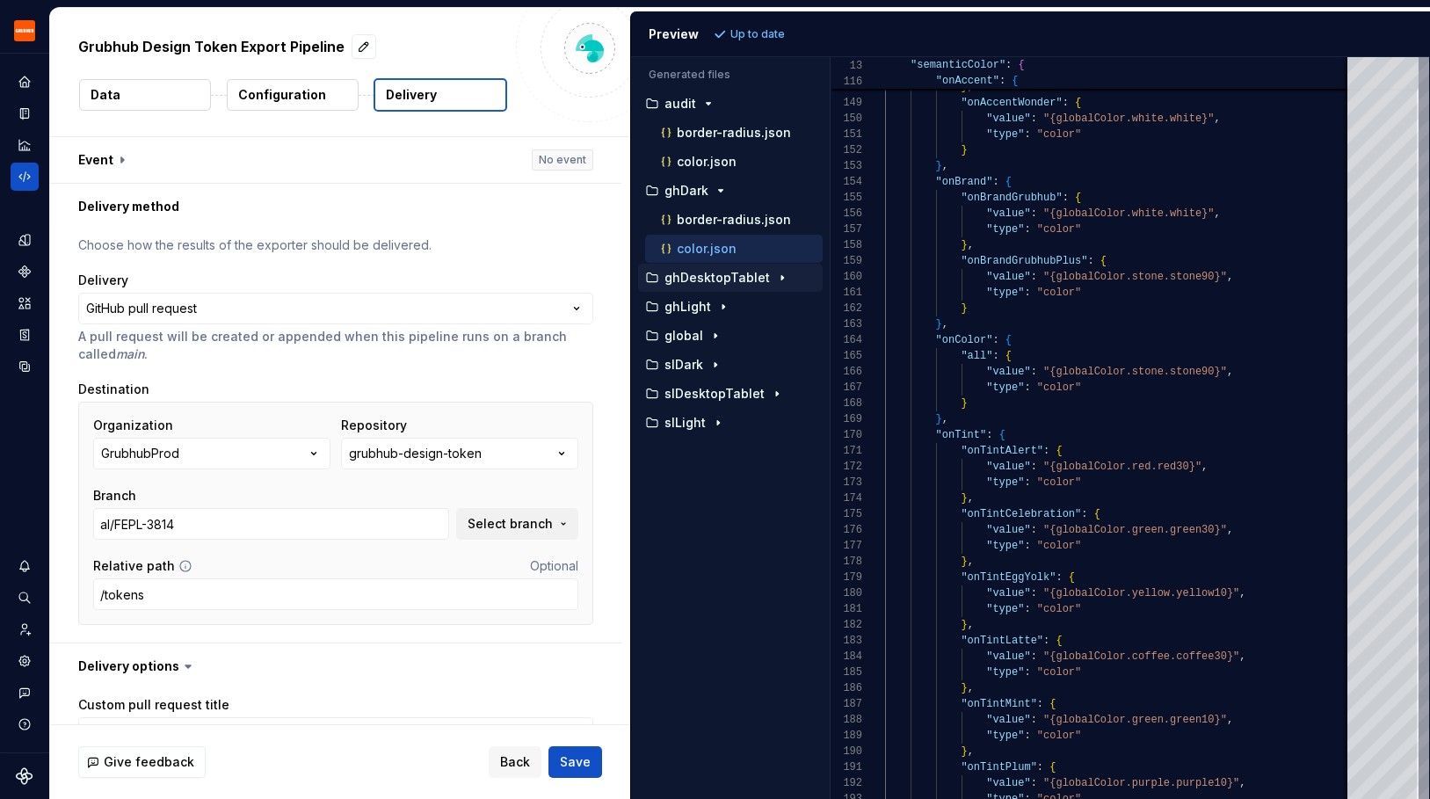
click at [761, 275] on p "ghDesktopTablet" at bounding box center [716, 278] width 105 height 14
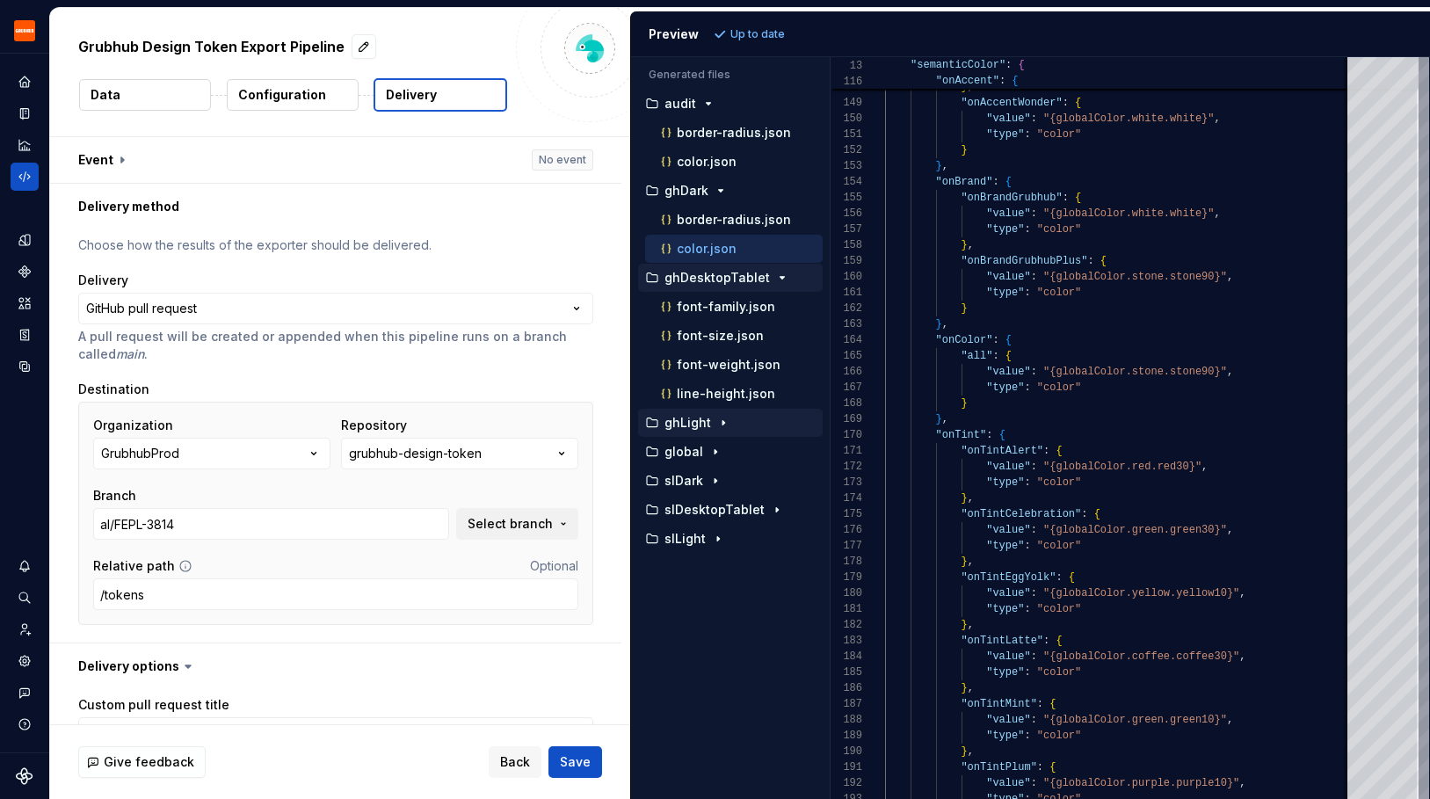
click at [706, 426] on p "ghLight" at bounding box center [687, 423] width 47 height 14
click at [692, 521] on div "global" at bounding box center [730, 510] width 185 height 28
click at [693, 504] on p "global" at bounding box center [683, 510] width 39 height 14
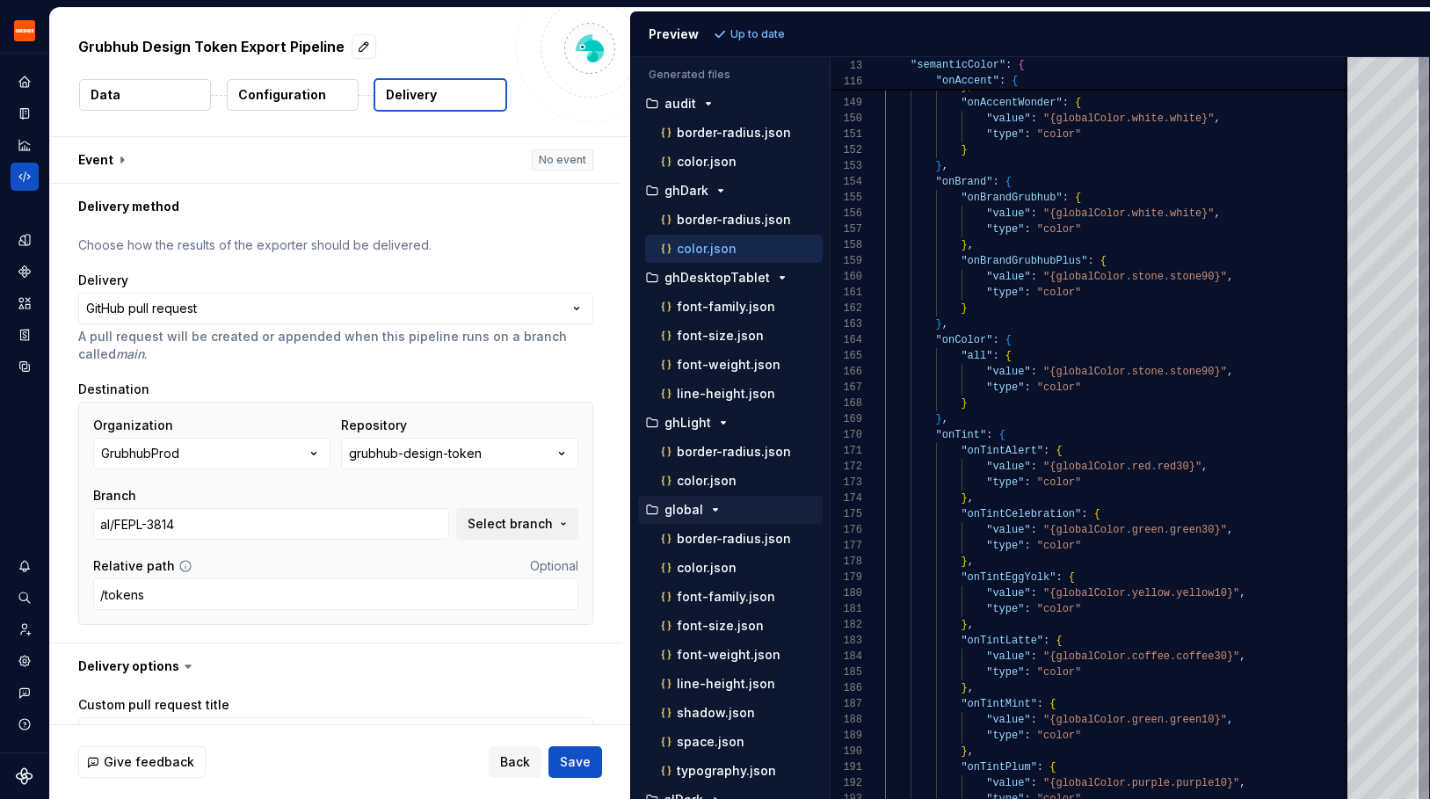
scroll to position [76, 0]
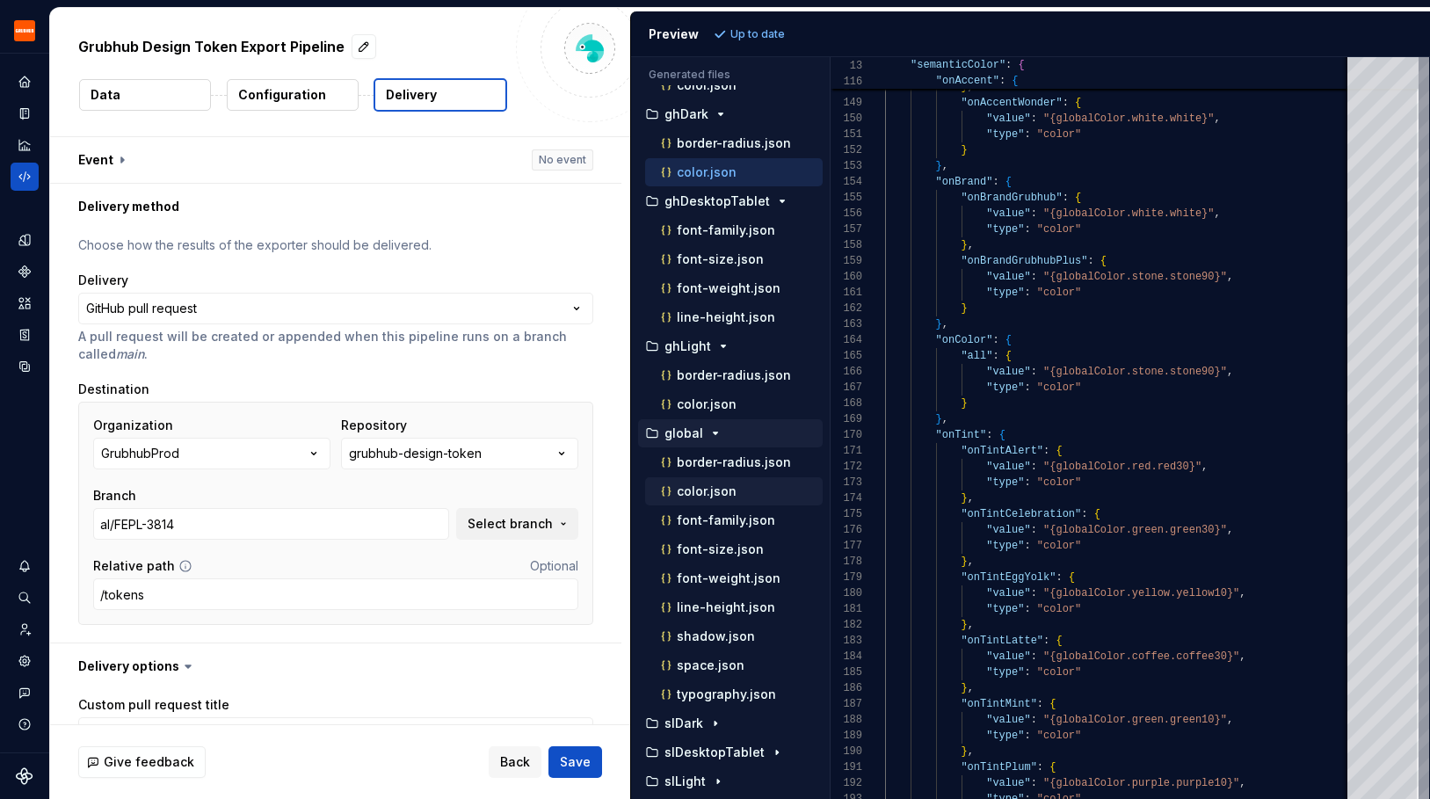
click at [703, 494] on p "color.json" at bounding box center [707, 491] width 60 height 14
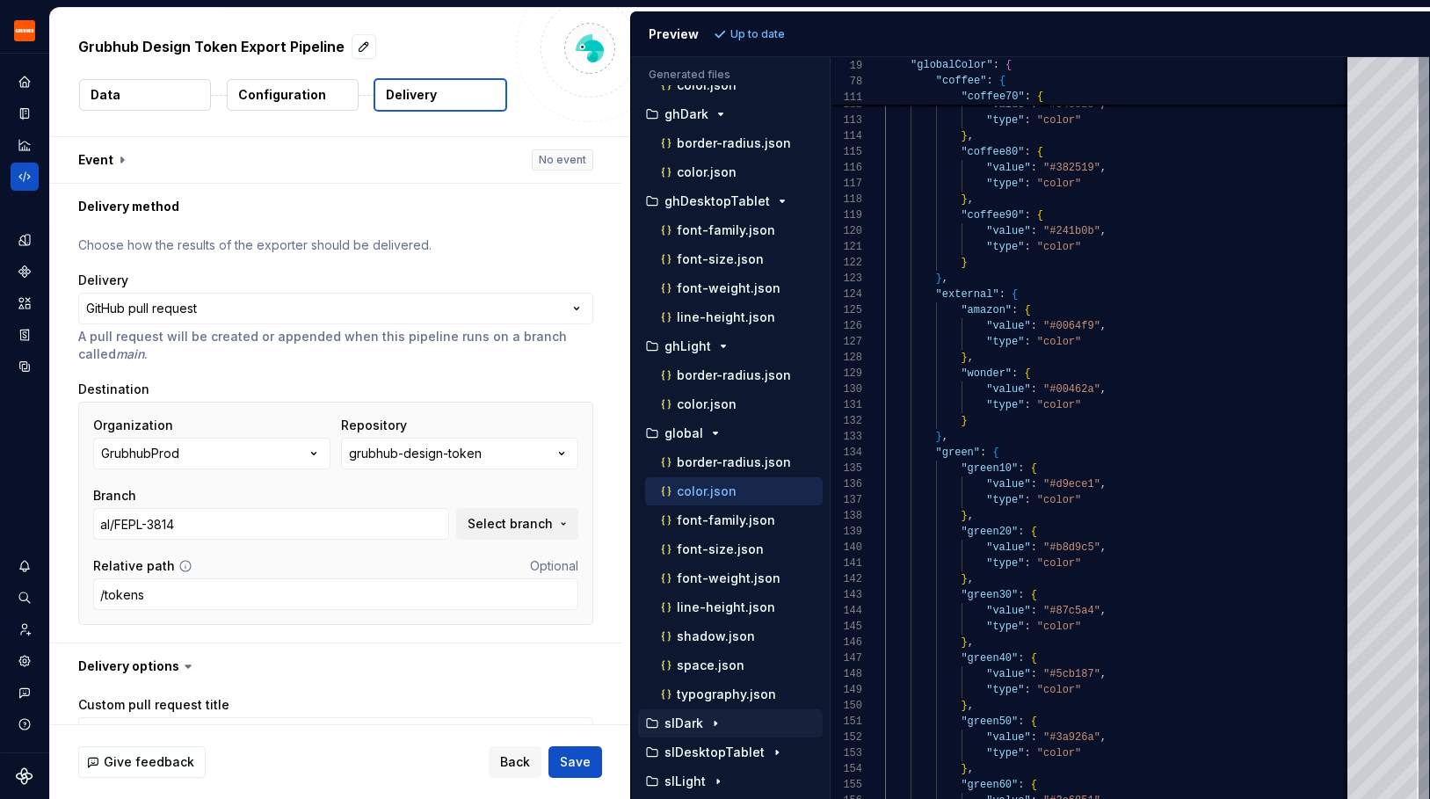
click at [714, 724] on icon "button" at bounding box center [715, 723] width 2 height 4
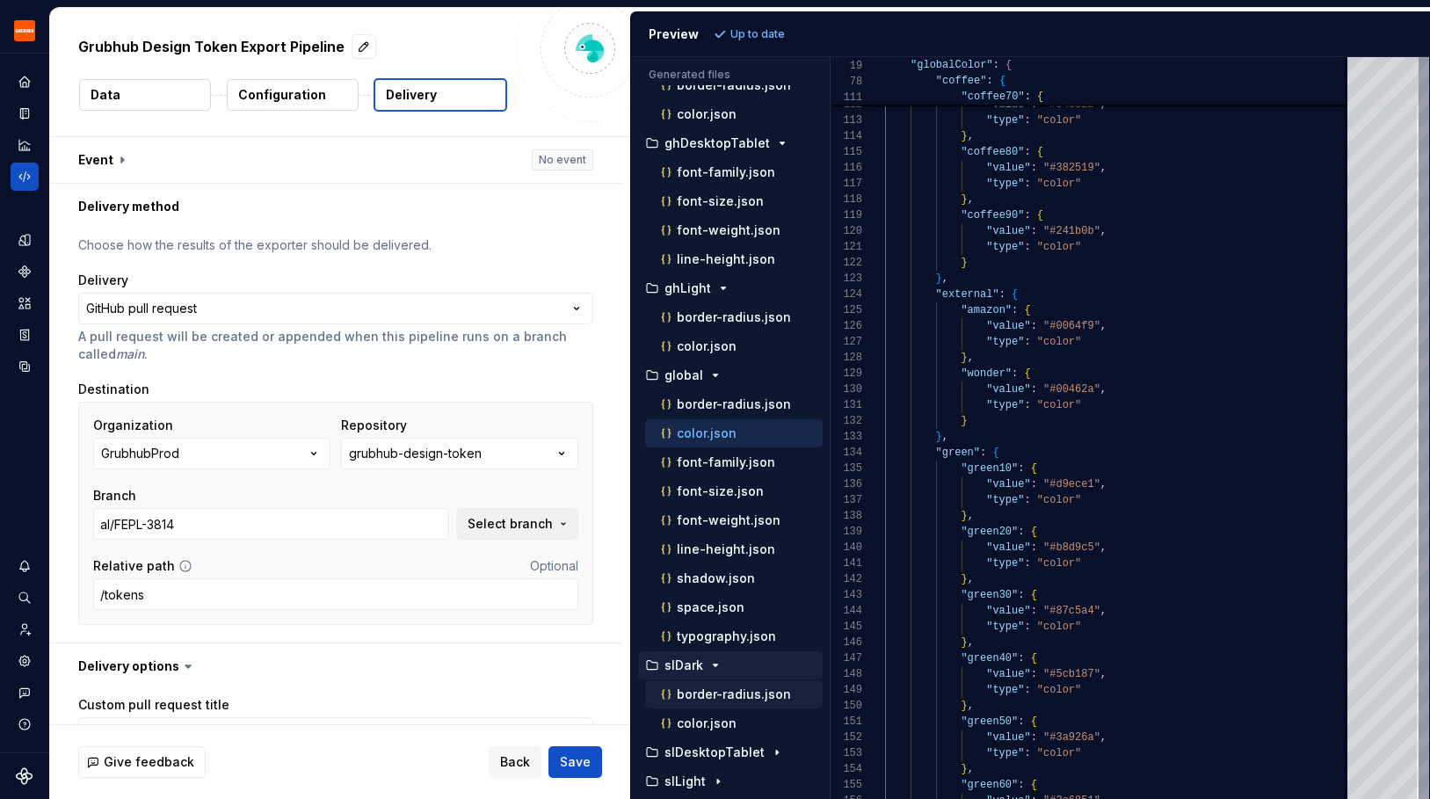
click at [726, 696] on p "border-radius.json" at bounding box center [734, 694] width 114 height 14
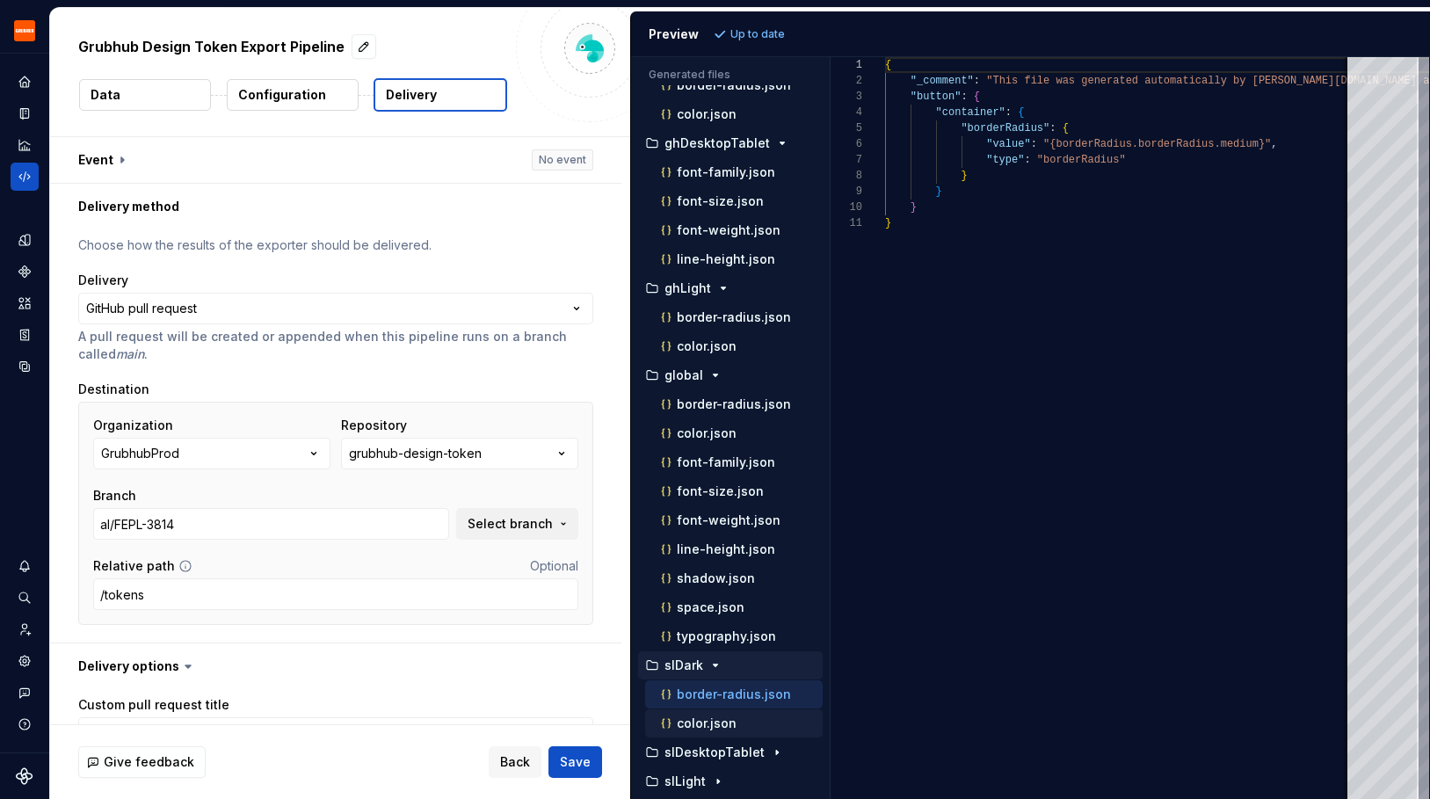
click at [726, 728] on p "color.json" at bounding box center [707, 723] width 60 height 14
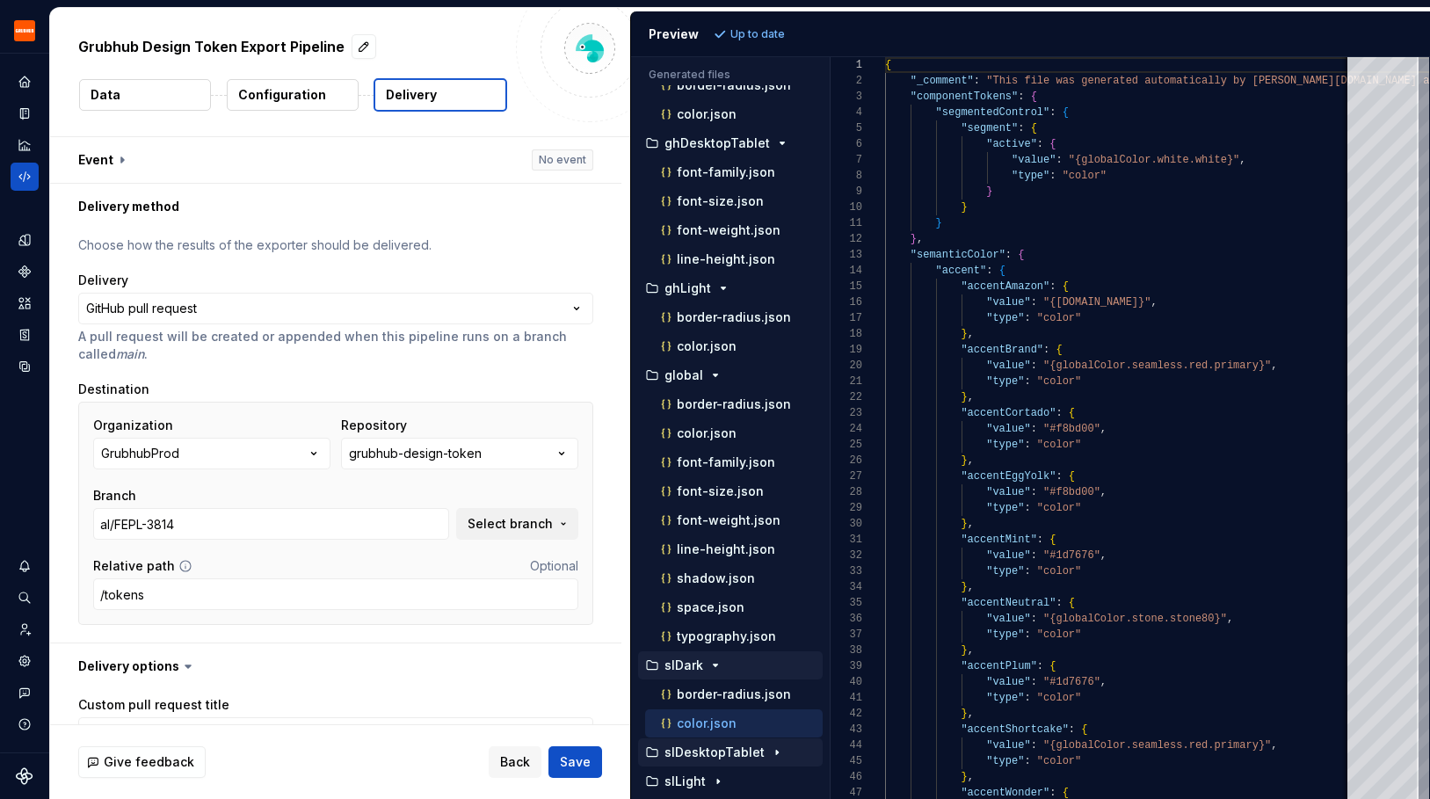
click at [717, 758] on p "slDesktopTablet" at bounding box center [714, 752] width 100 height 14
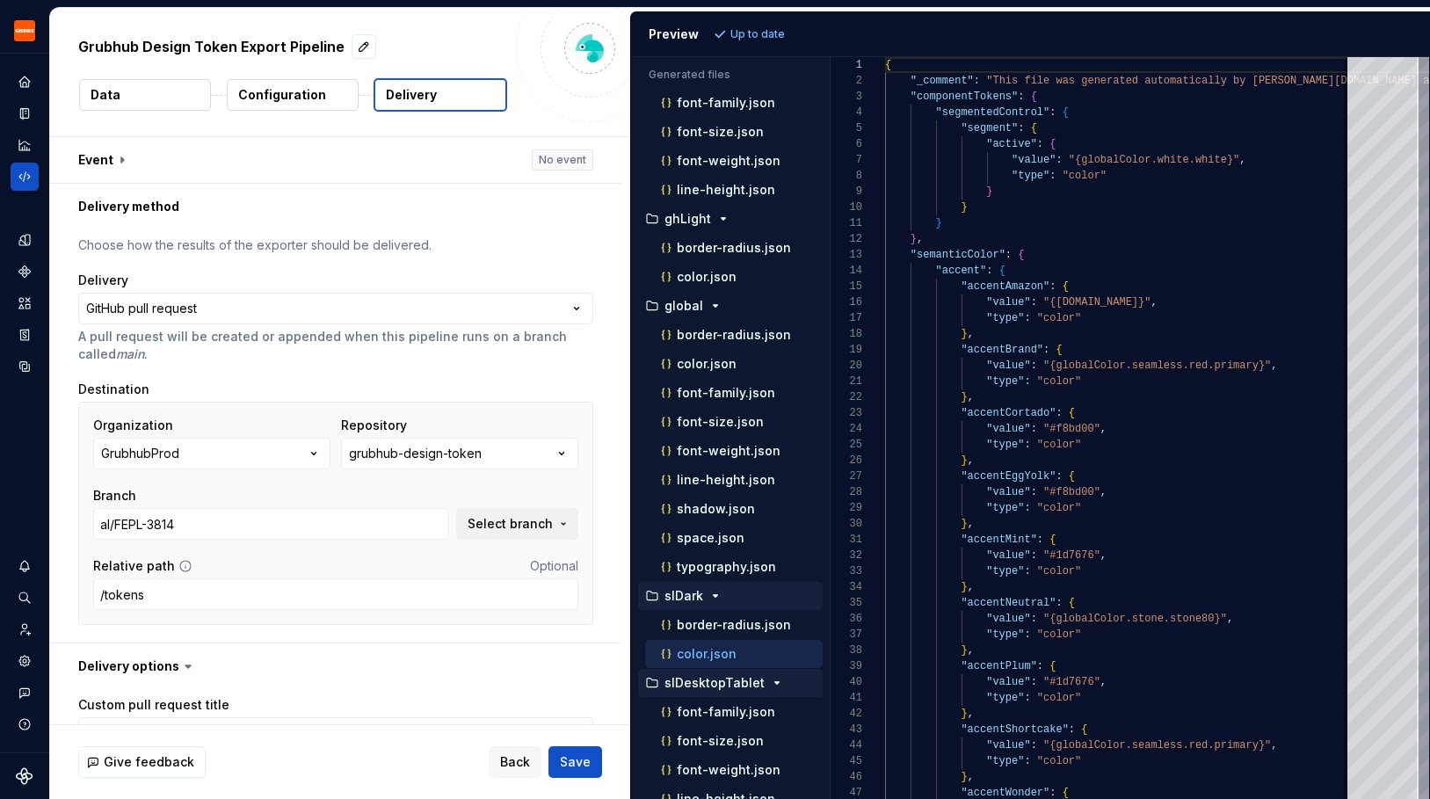
scroll to position [250, 0]
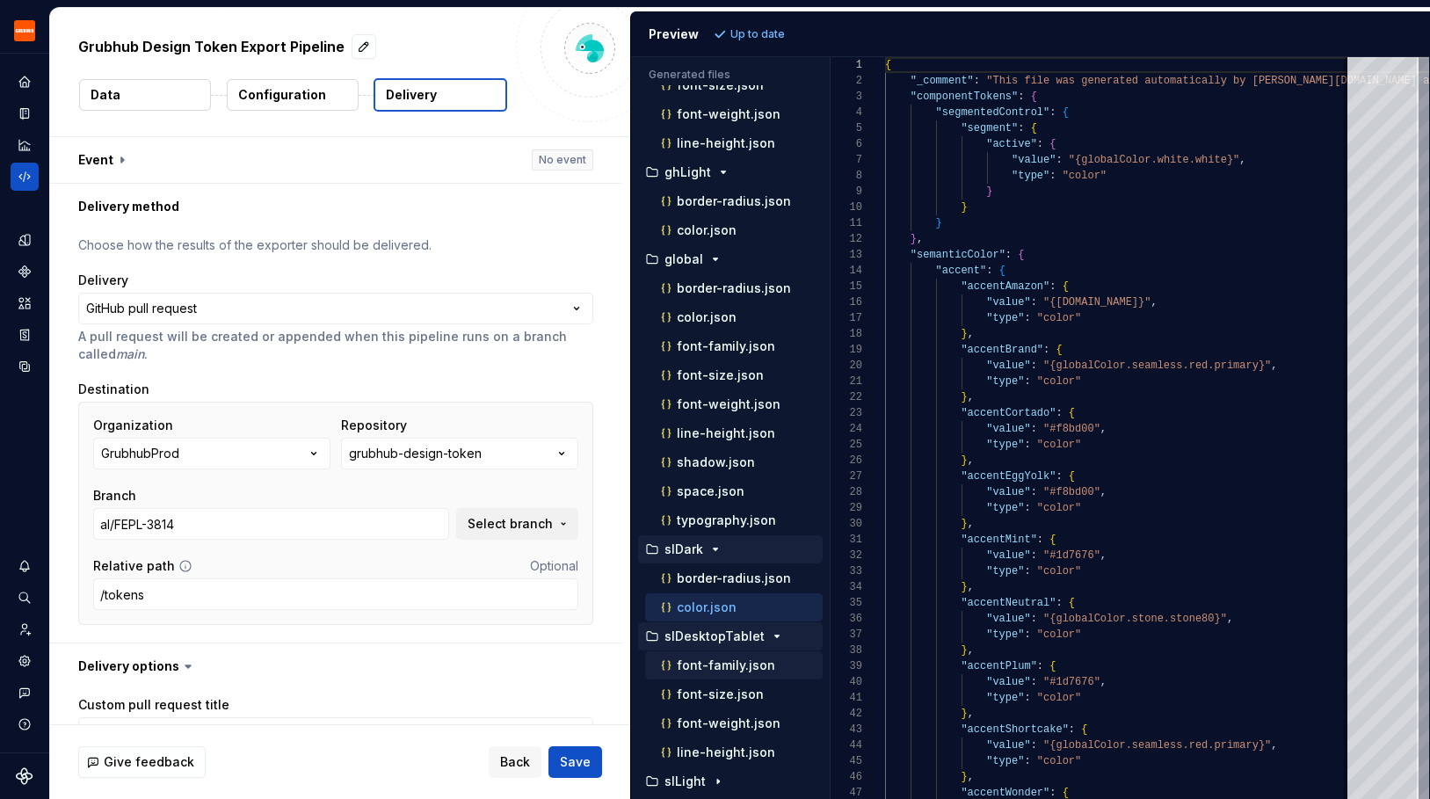
click at [720, 665] on p "font-family.json" at bounding box center [726, 665] width 98 height 14
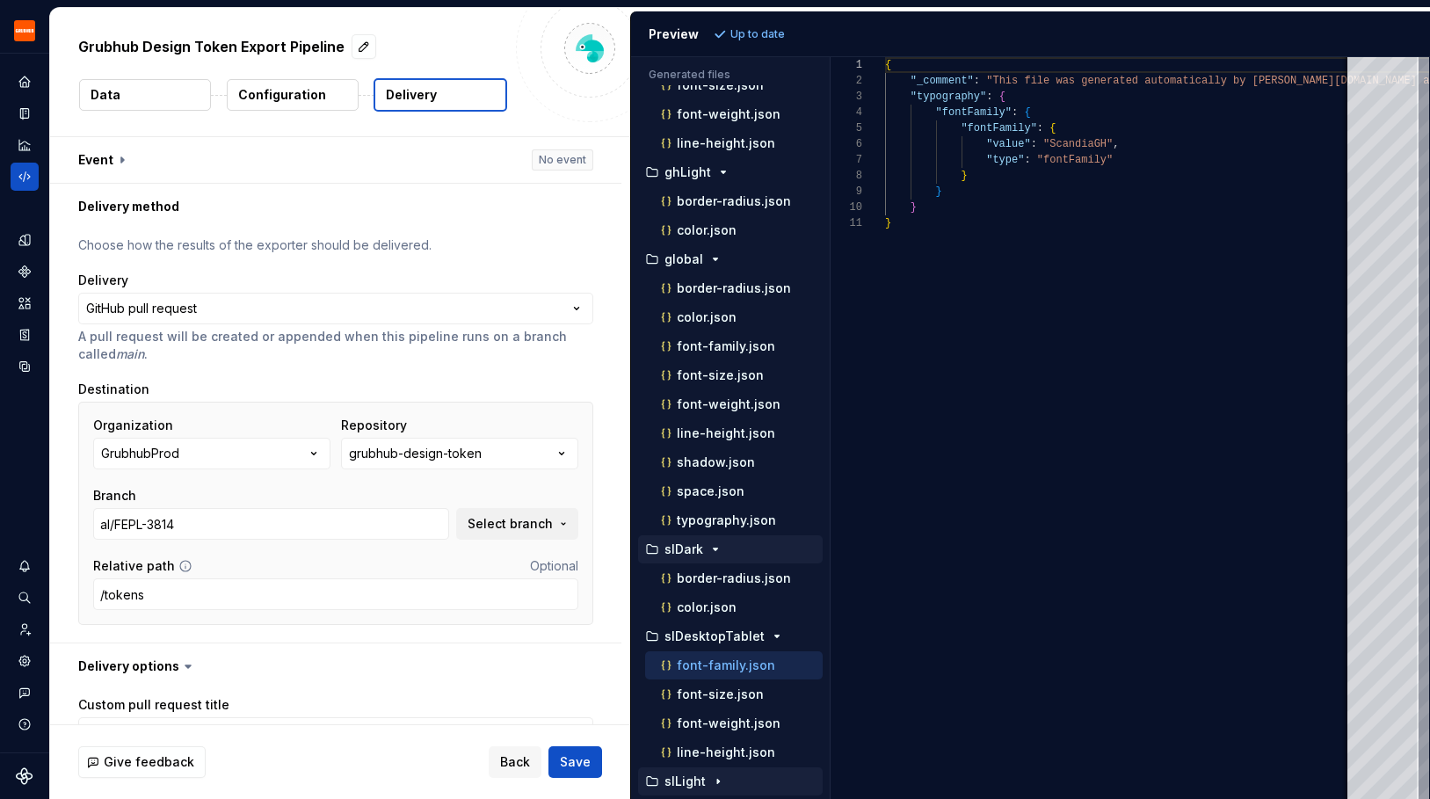
click at [699, 774] on p "slLight" at bounding box center [684, 781] width 41 height 14
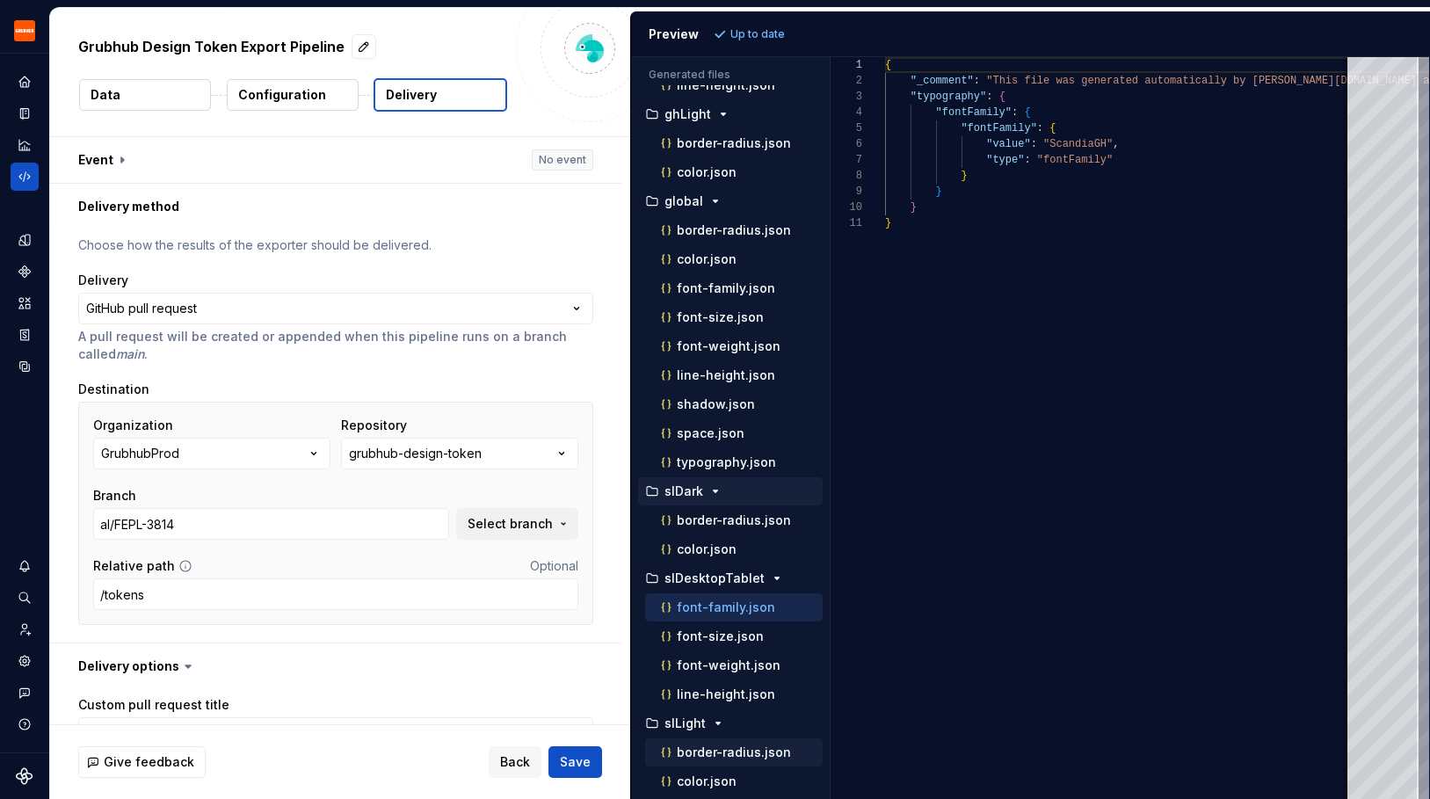
click at [696, 748] on p "border-radius.json" at bounding box center [734, 752] width 114 height 14
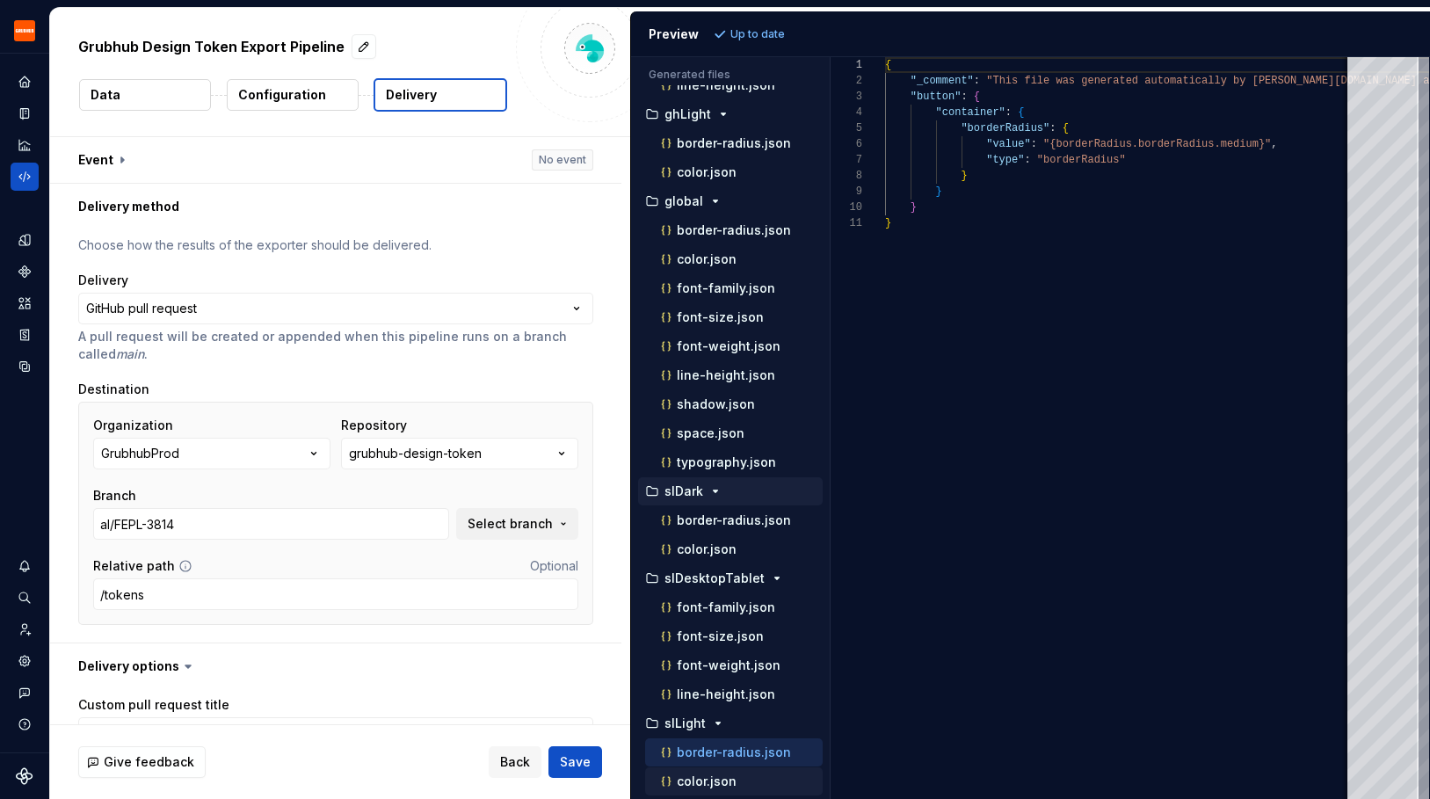
click at [696, 779] on p "color.json" at bounding box center [707, 781] width 60 height 14
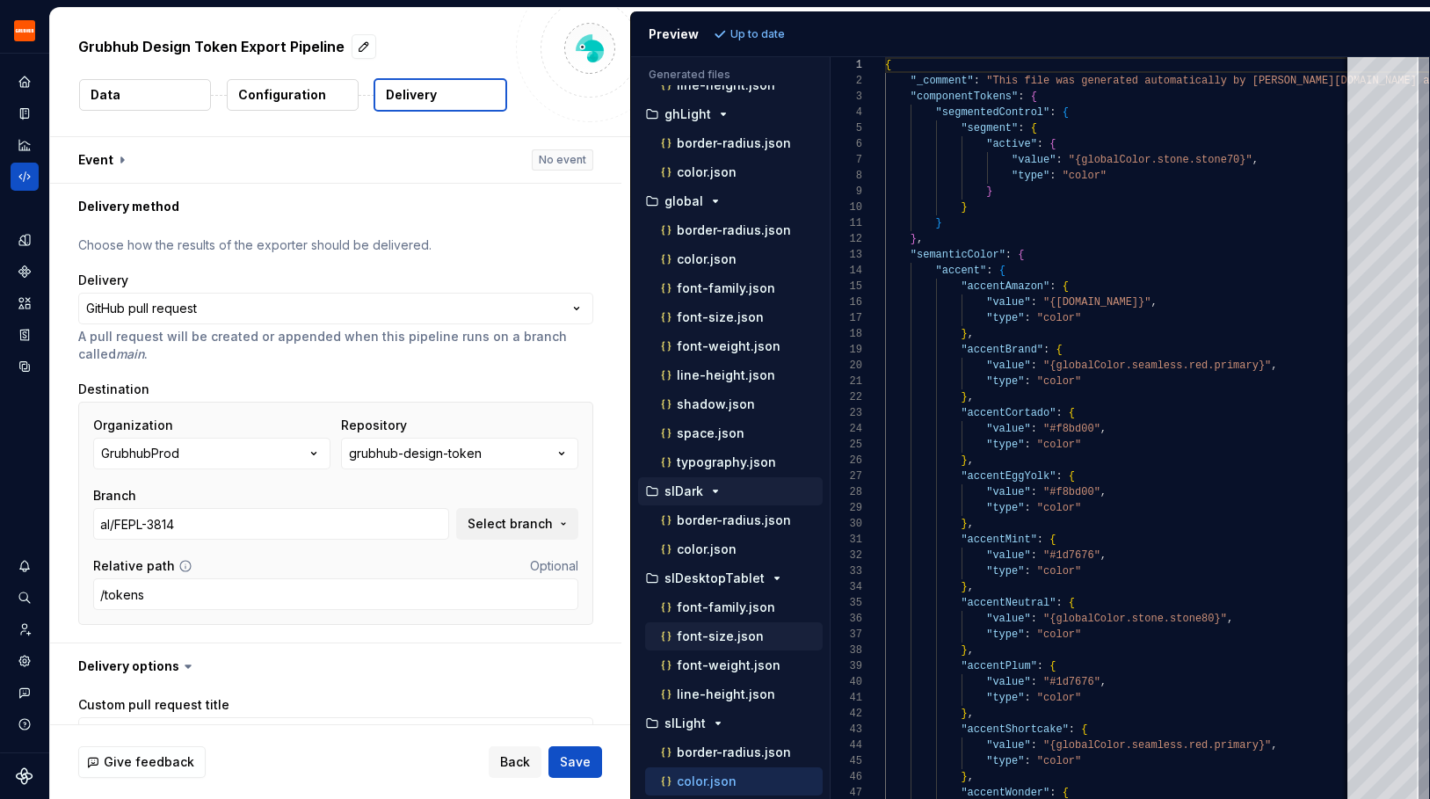
click at [732, 645] on button "font-size.json" at bounding box center [733, 636] width 177 height 19
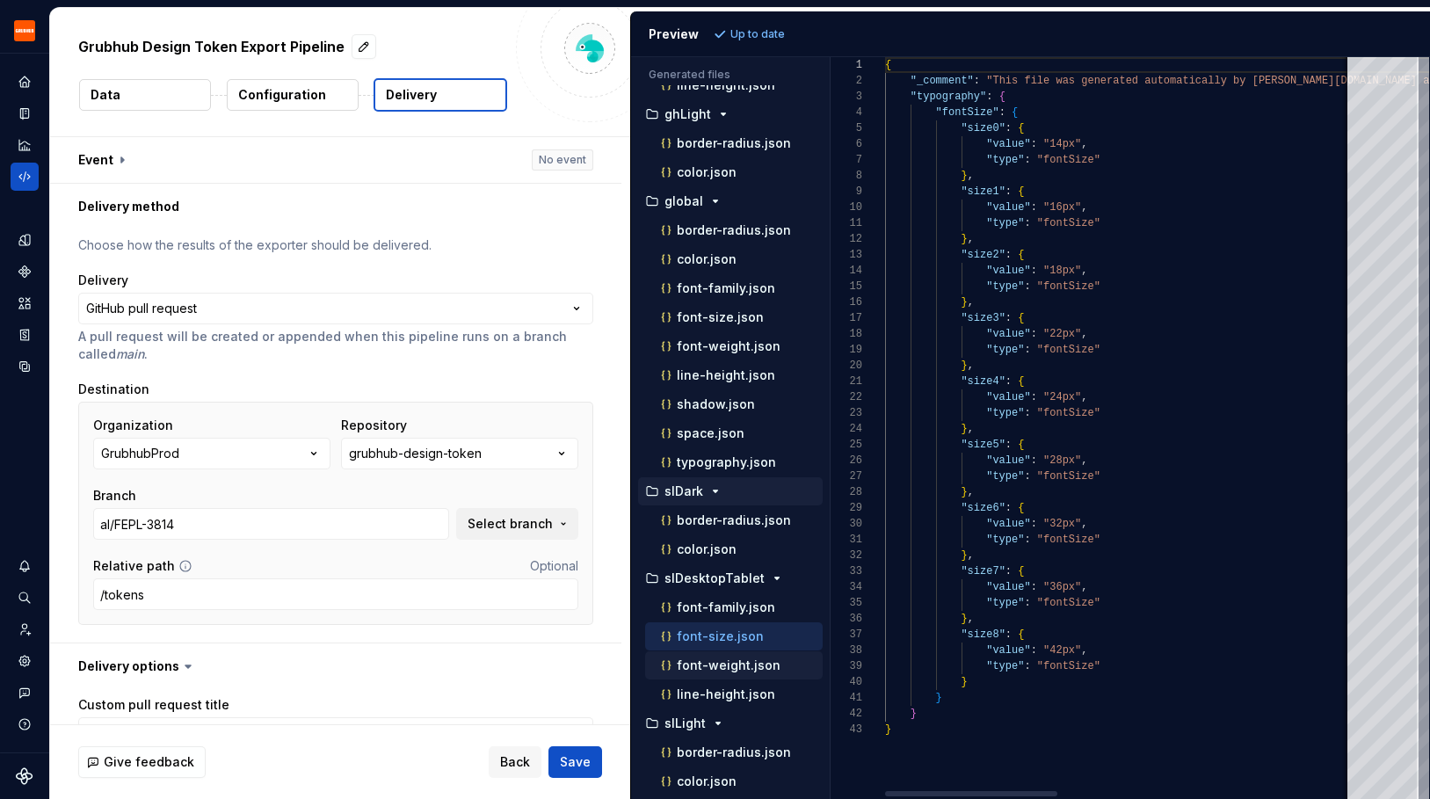
click at [732, 663] on p "font-weight.json" at bounding box center [729, 665] width 104 height 14
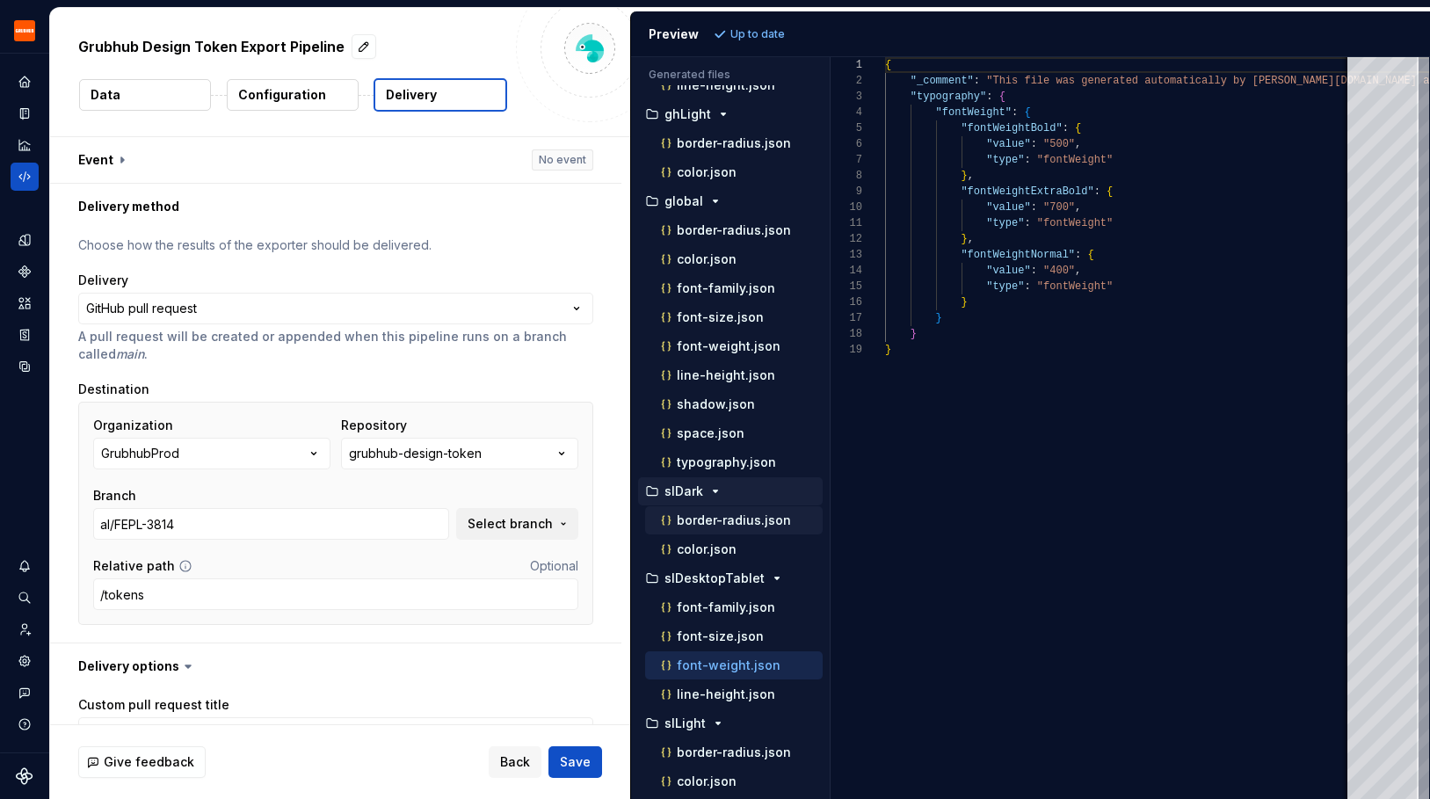
click at [740, 517] on p "border-radius.json" at bounding box center [734, 520] width 114 height 14
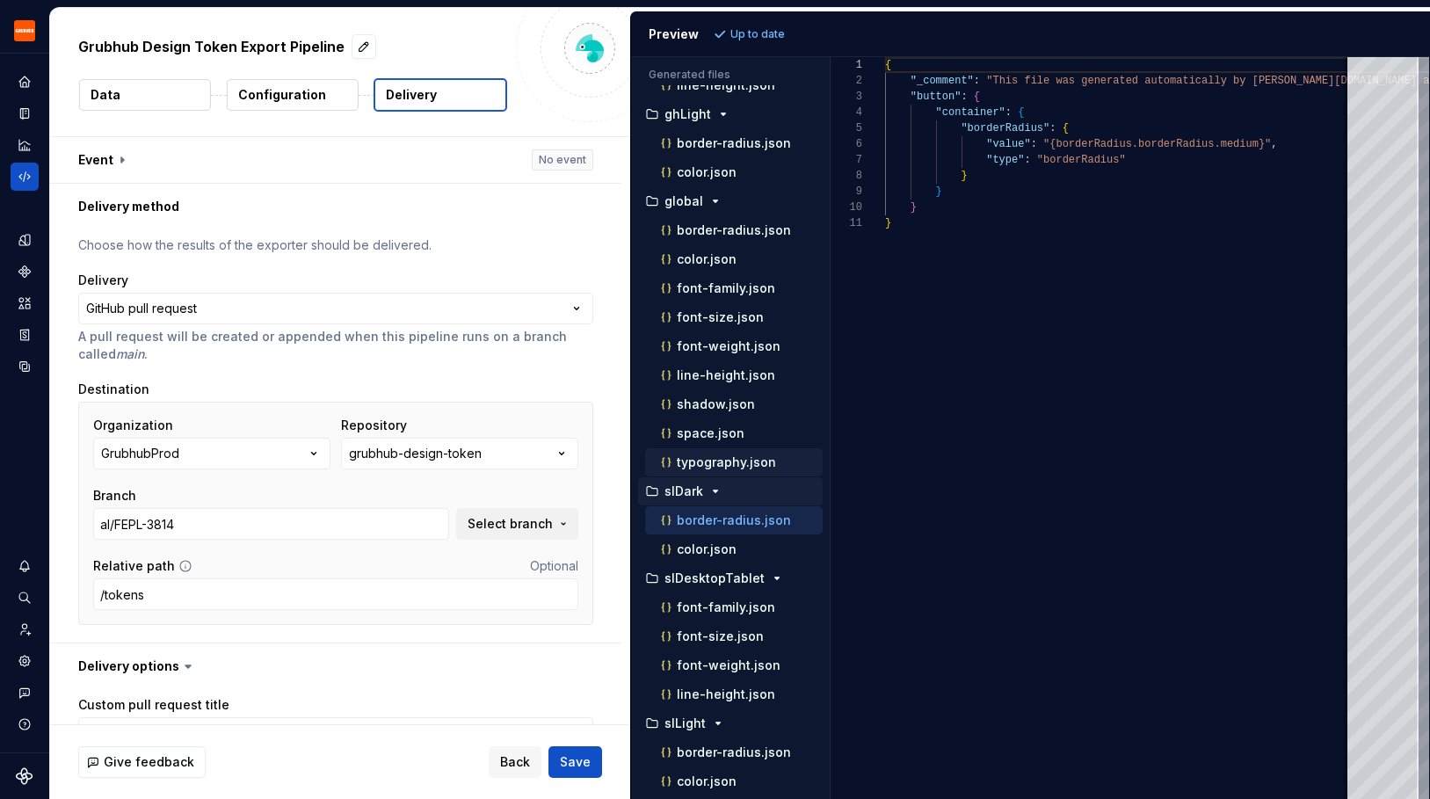
click at [723, 455] on p "typography.json" at bounding box center [726, 462] width 99 height 14
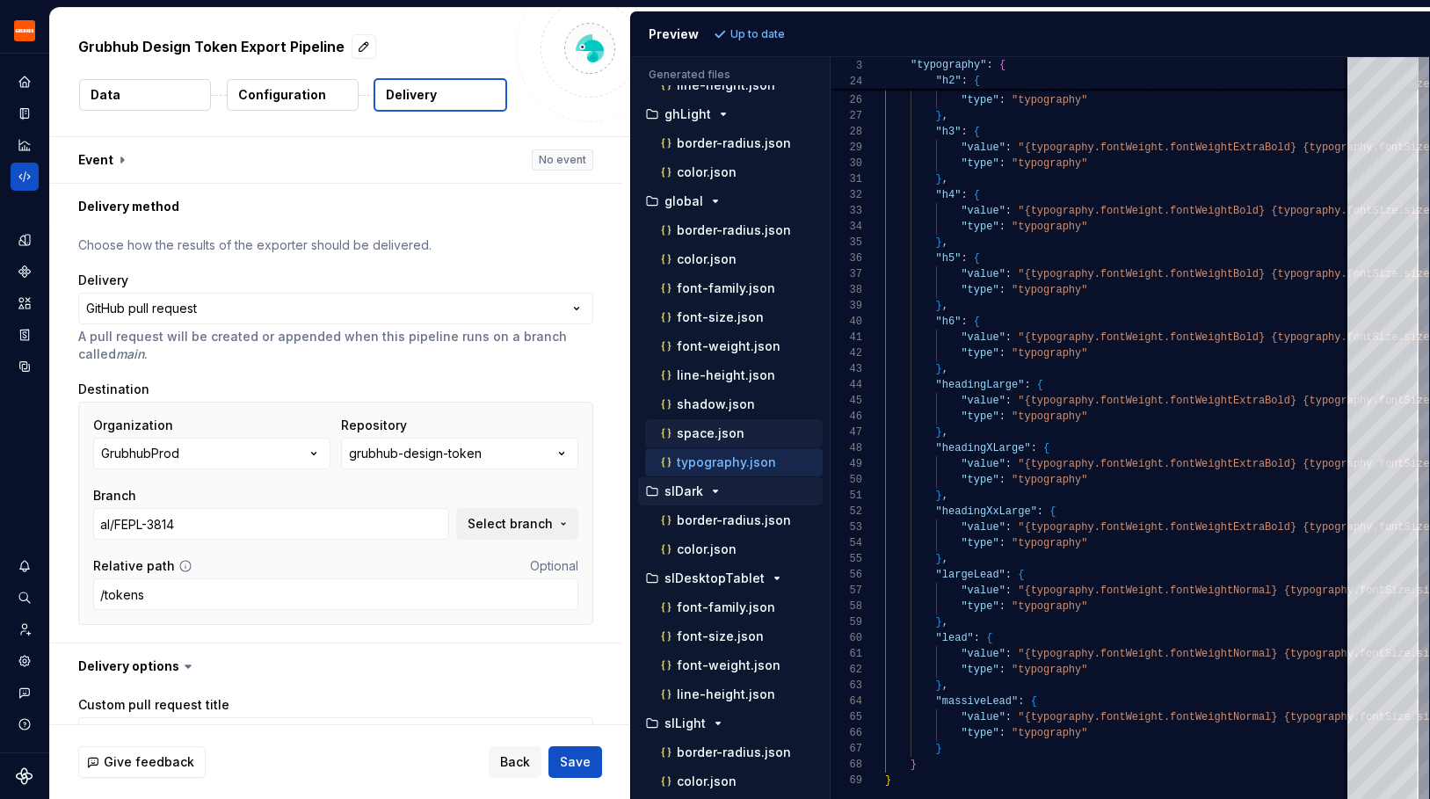
click at [766, 427] on div "space.json" at bounding box center [739, 433] width 165 height 18
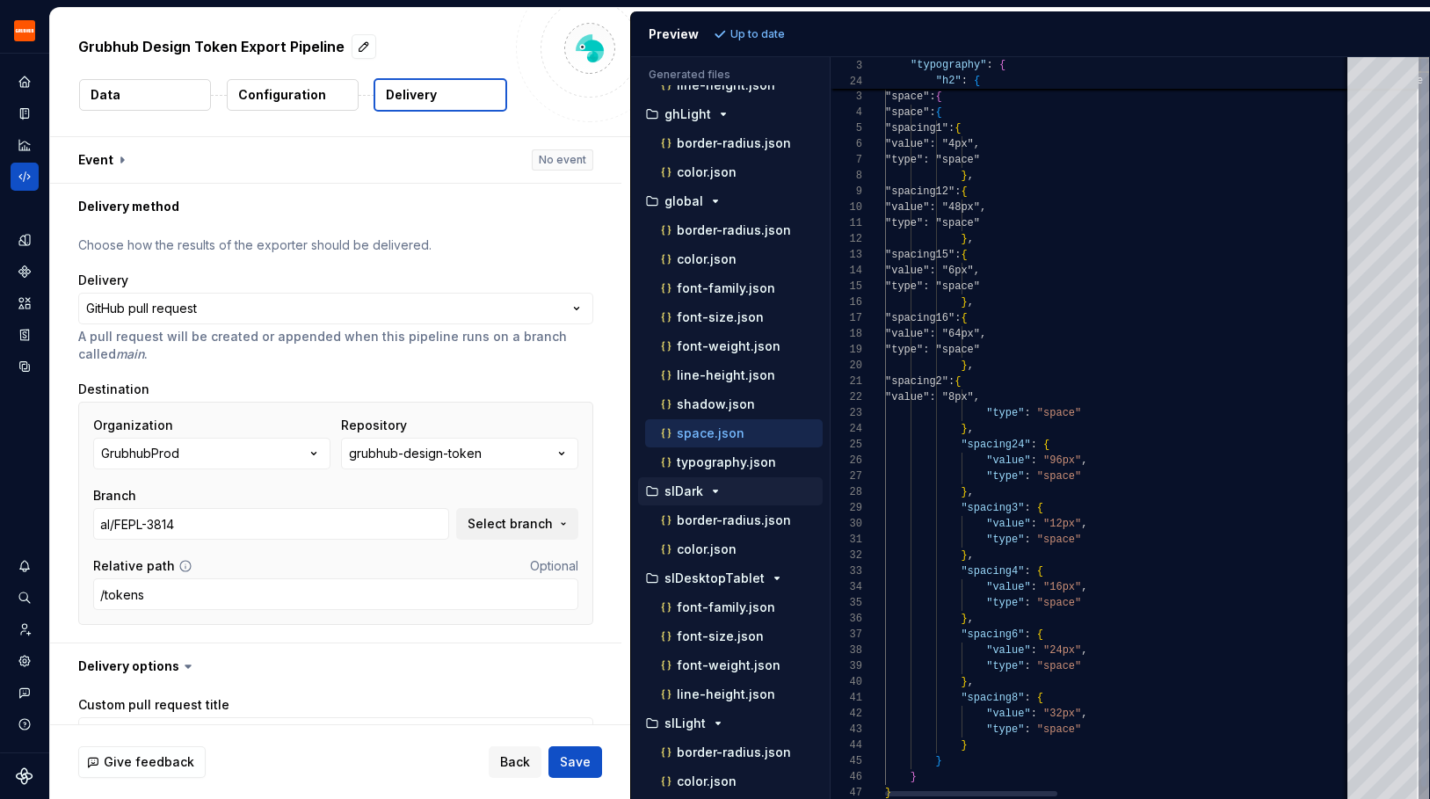
scroll to position [158, 0]
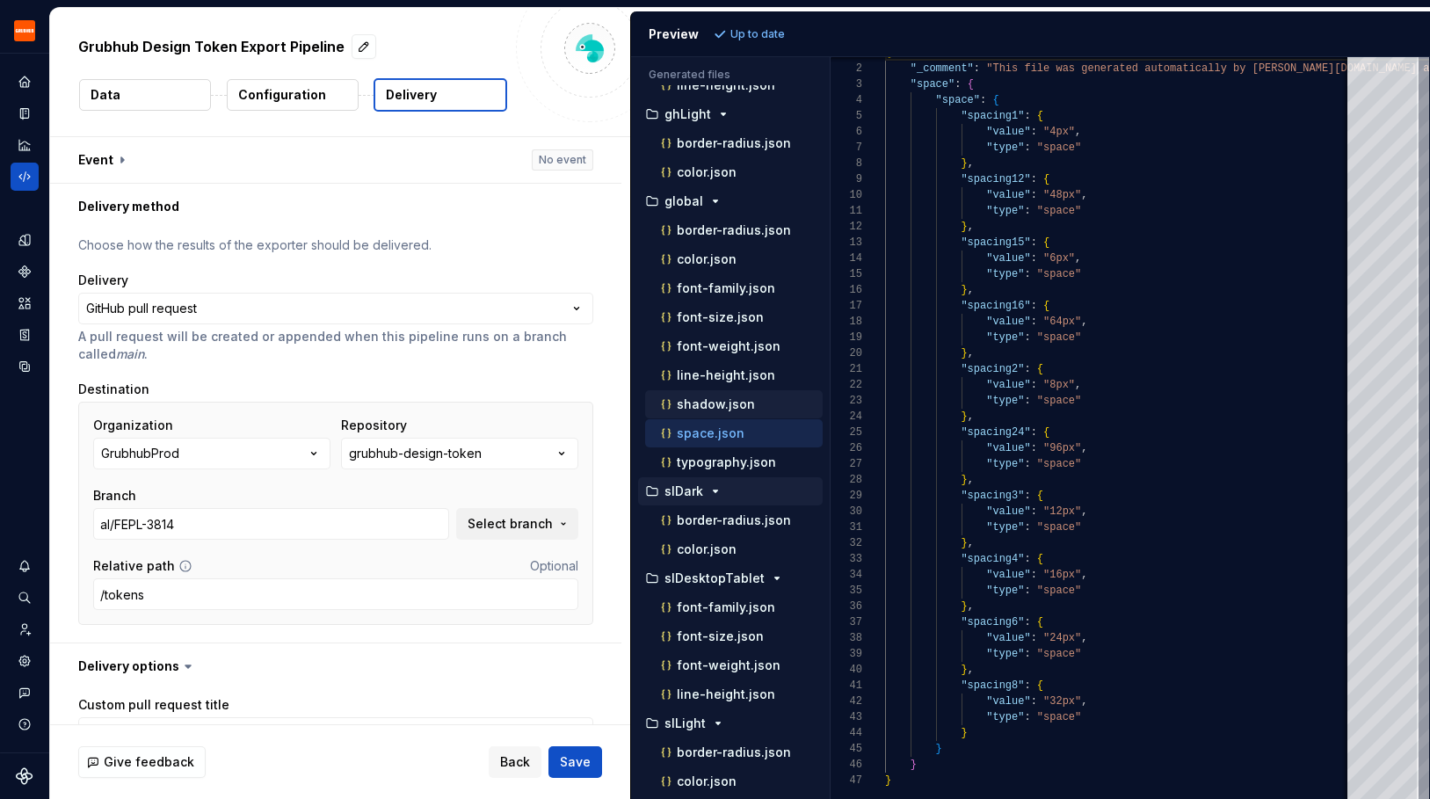
click at [759, 402] on div "shadow.json" at bounding box center [739, 404] width 165 height 18
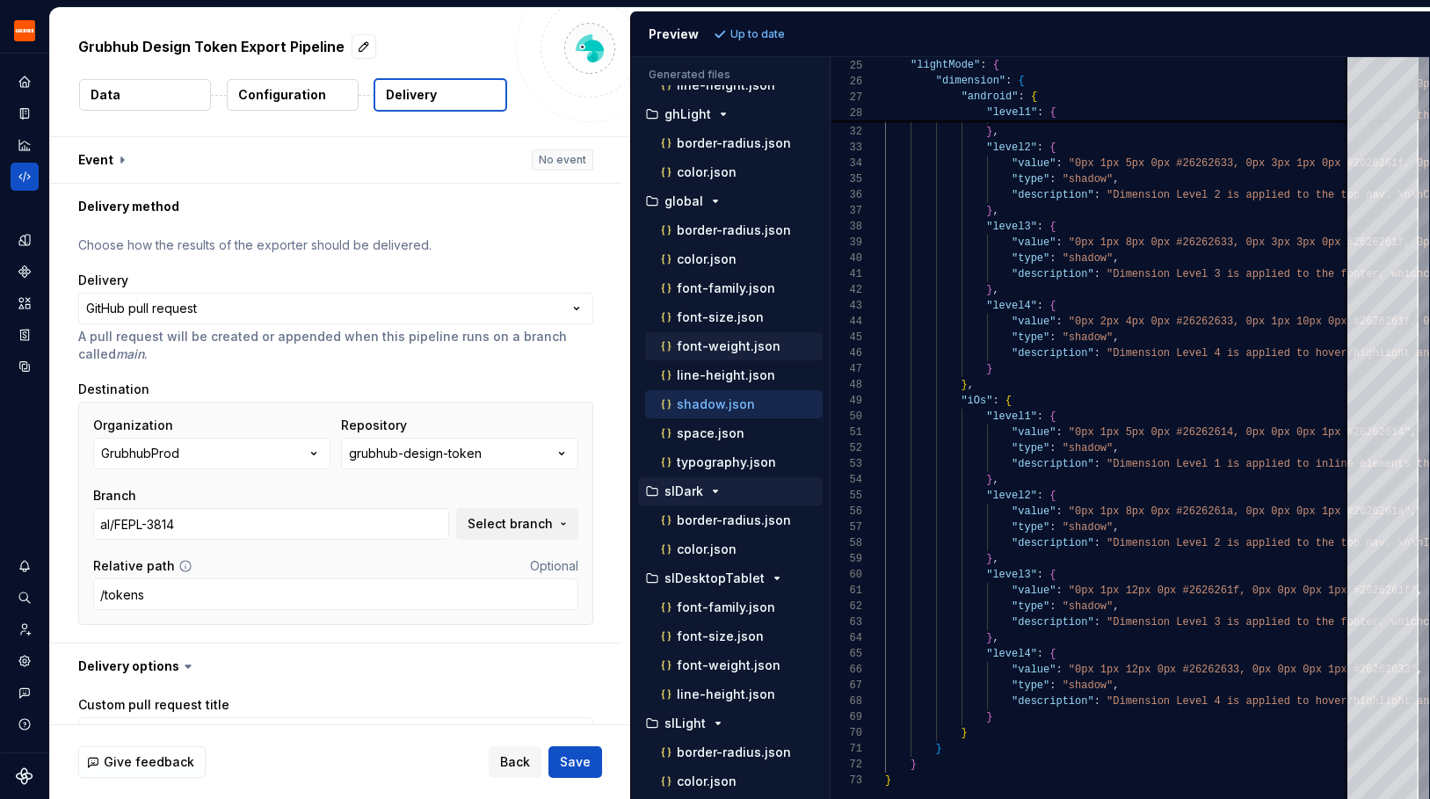
click at [743, 340] on p "font-weight.json" at bounding box center [729, 346] width 104 height 14
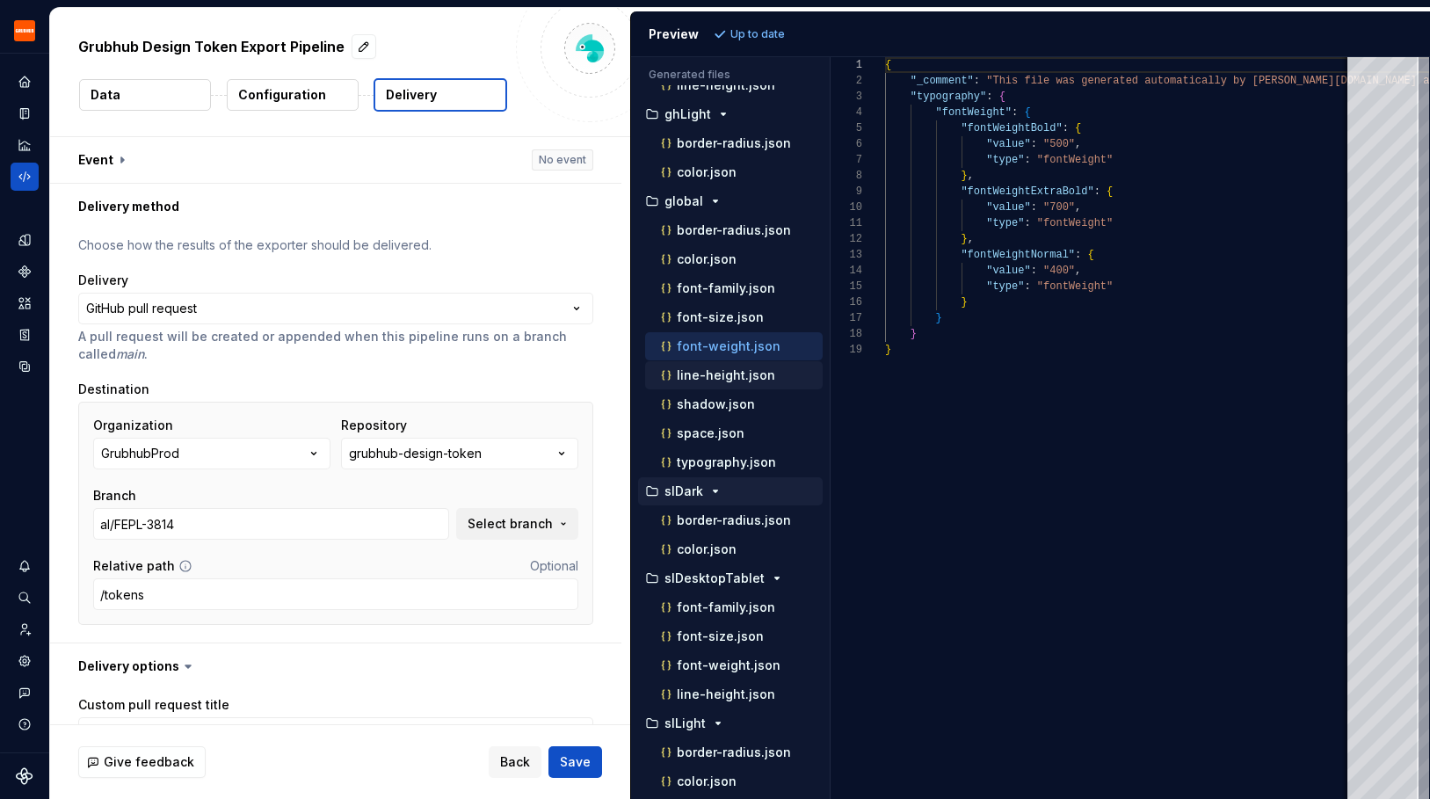
click at [743, 377] on p "line-height.json" at bounding box center [726, 375] width 98 height 14
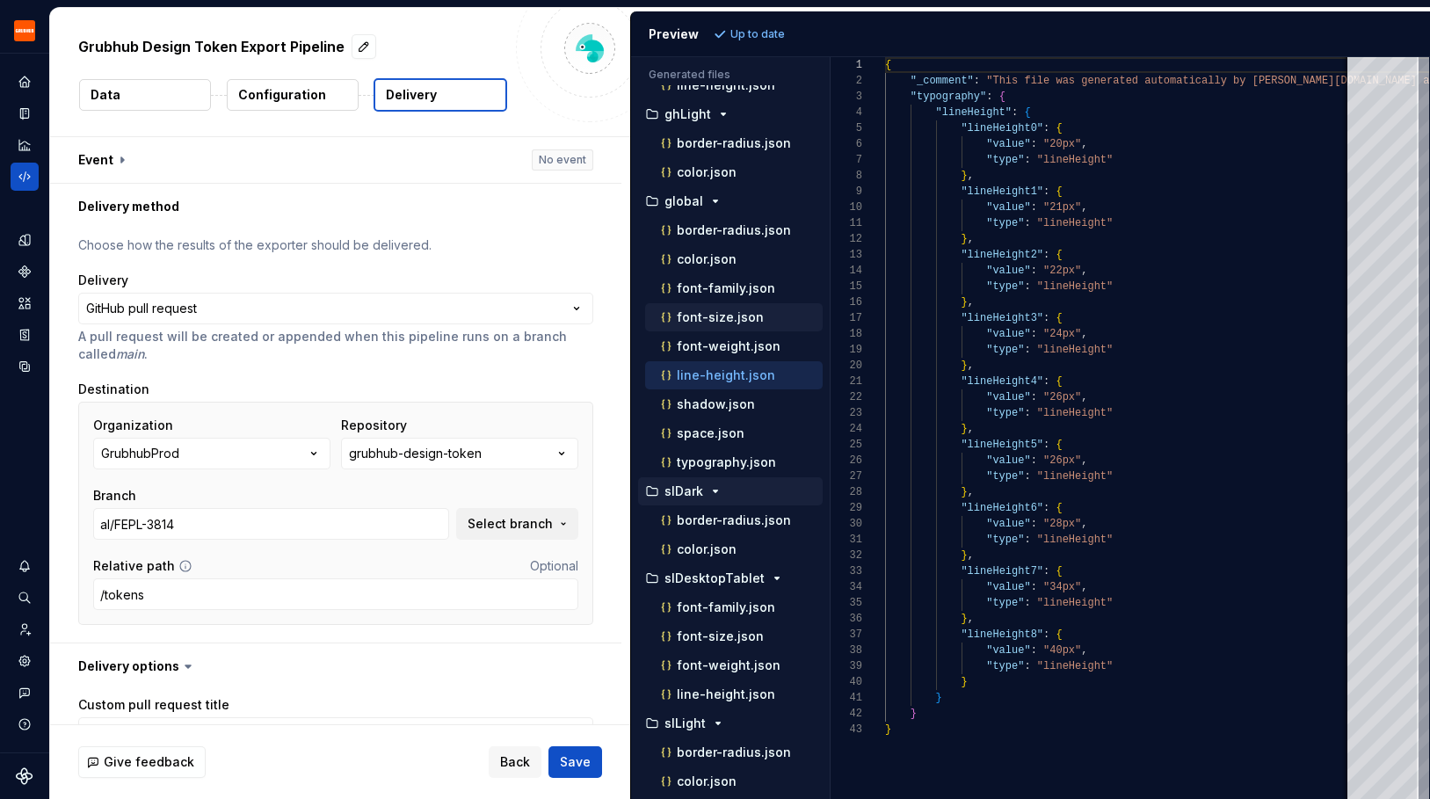
click at [737, 312] on p "font-size.json" at bounding box center [720, 317] width 87 height 14
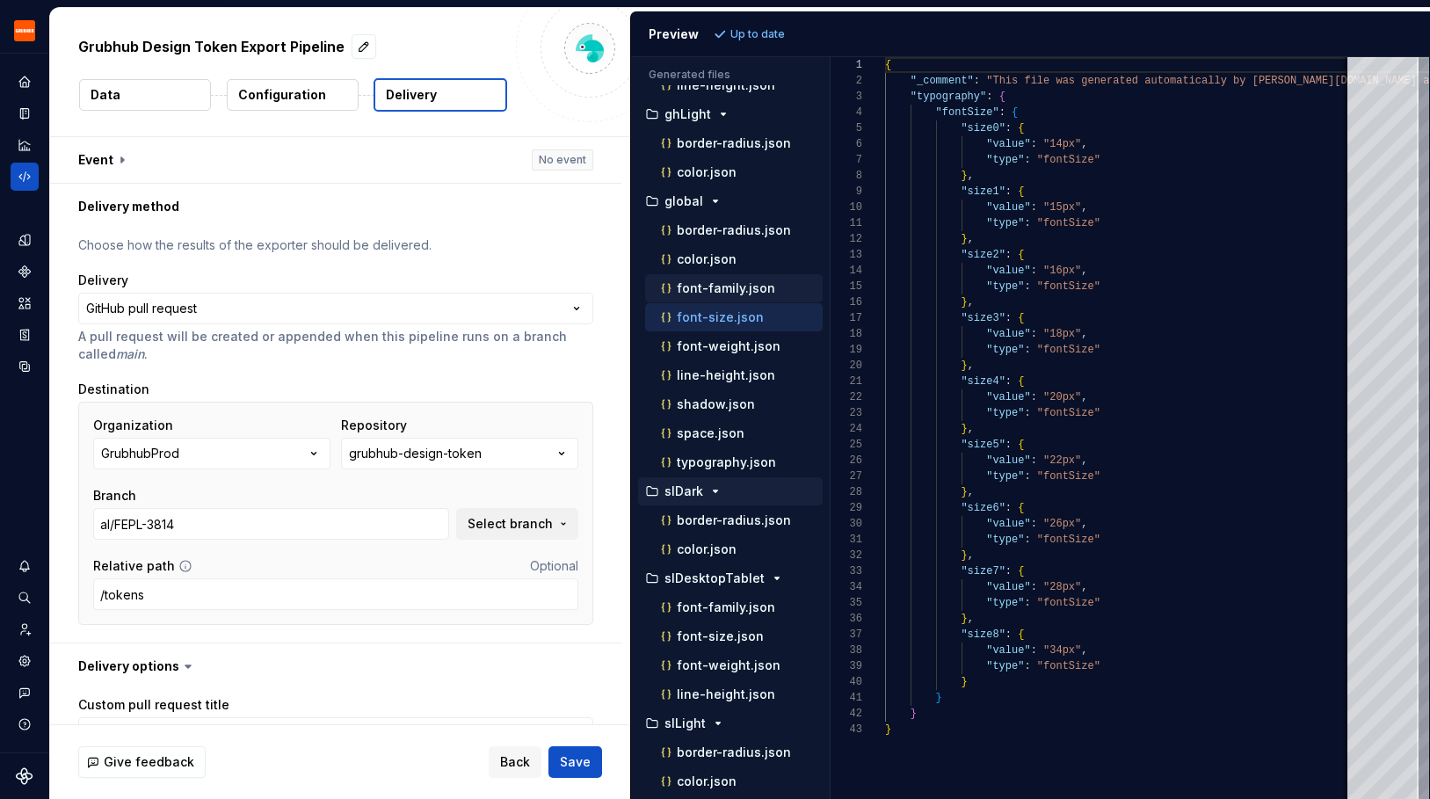
click at [737, 286] on p "font-family.json" at bounding box center [726, 288] width 98 height 14
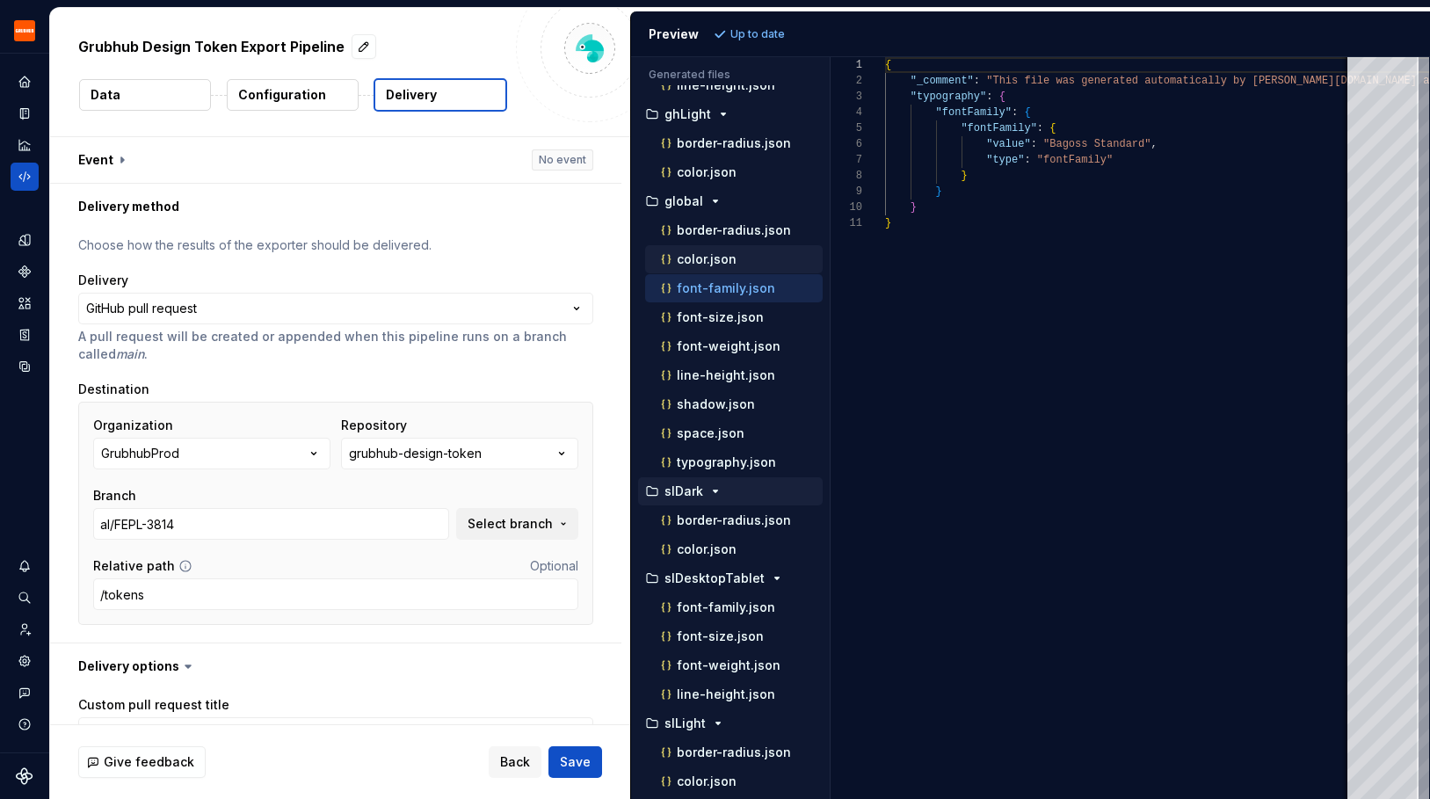
click at [731, 264] on p "color.json" at bounding box center [707, 259] width 60 height 14
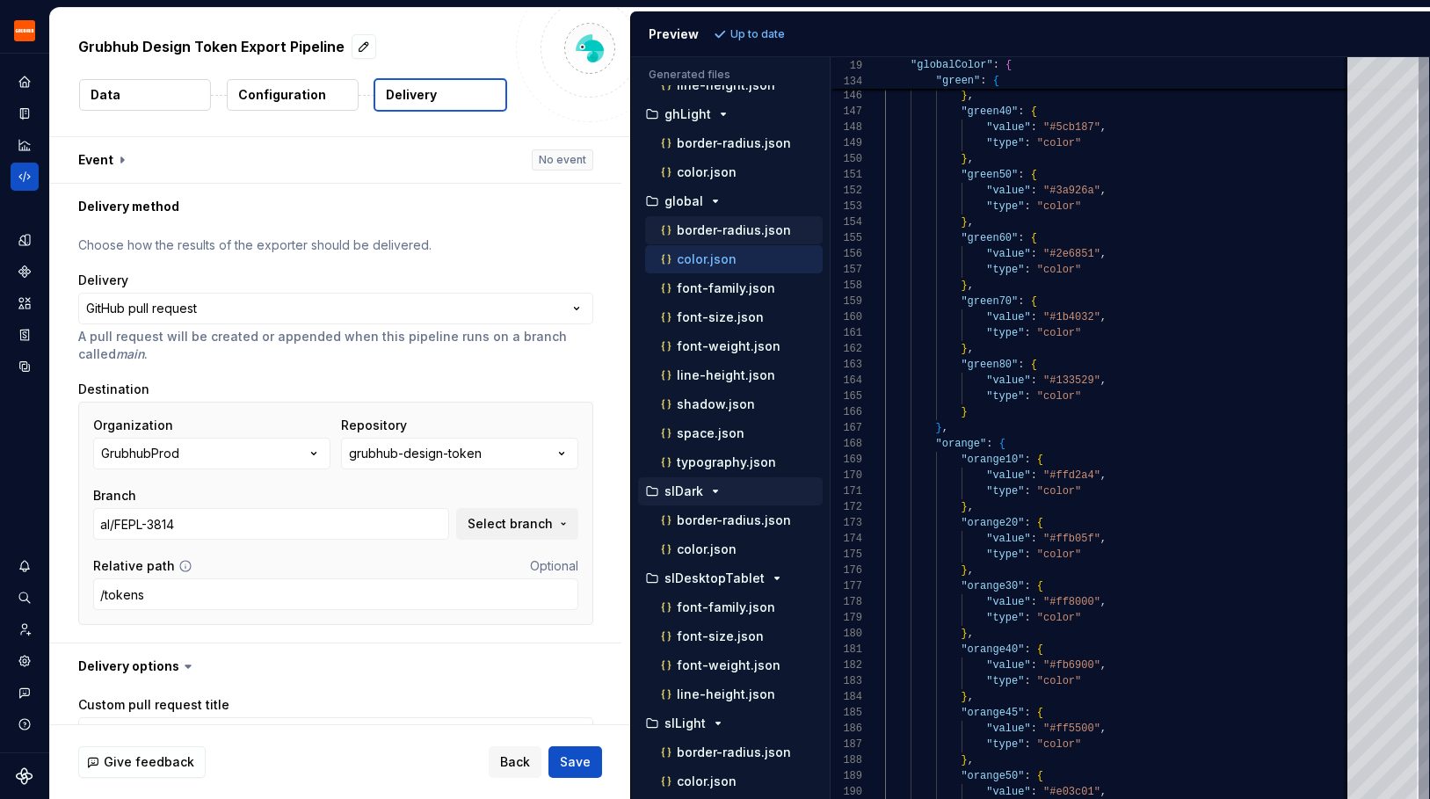
click at [782, 221] on div "border-radius.json" at bounding box center [739, 230] width 165 height 18
type textarea "**********"
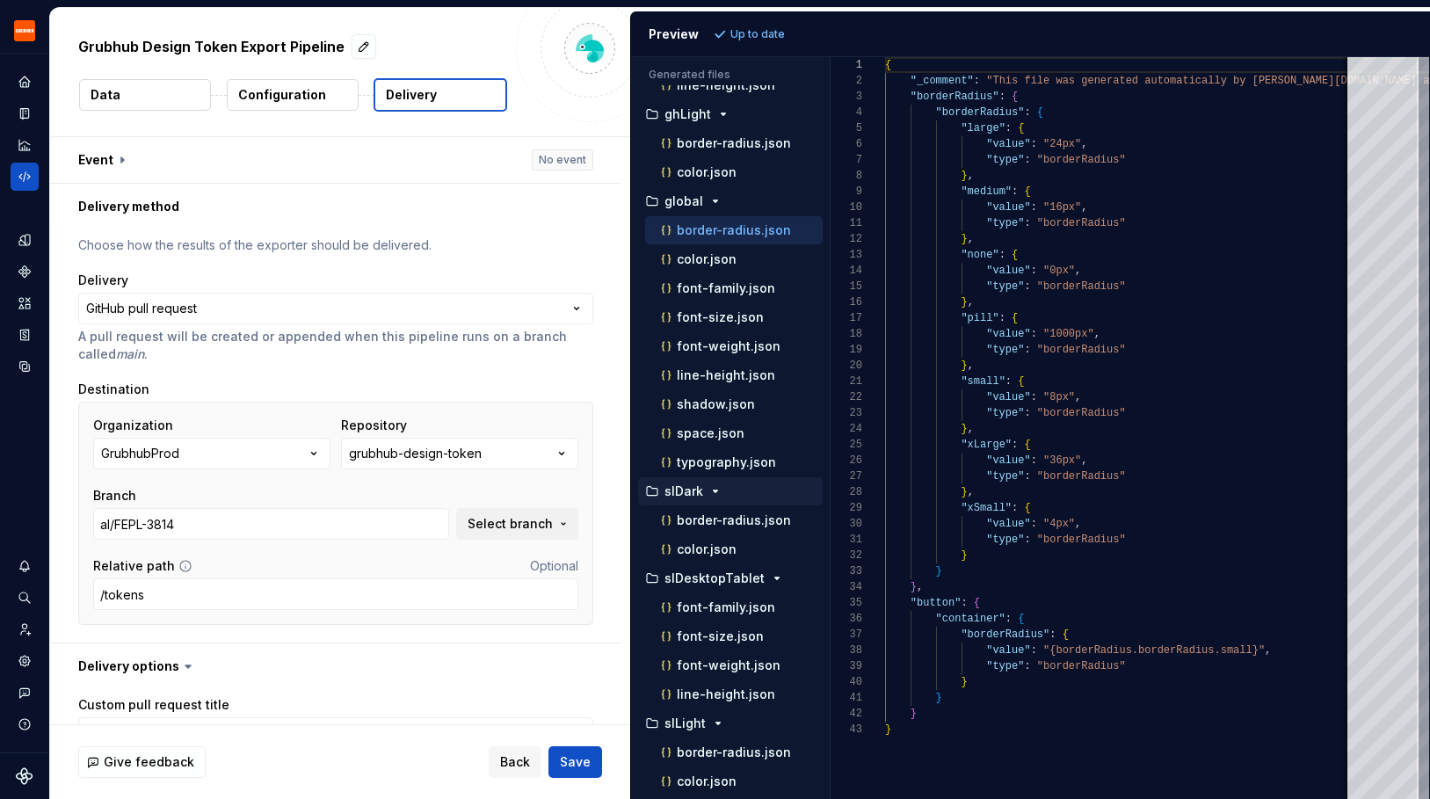
type textarea "*"
